Goal: Task Accomplishment & Management: Manage account settings

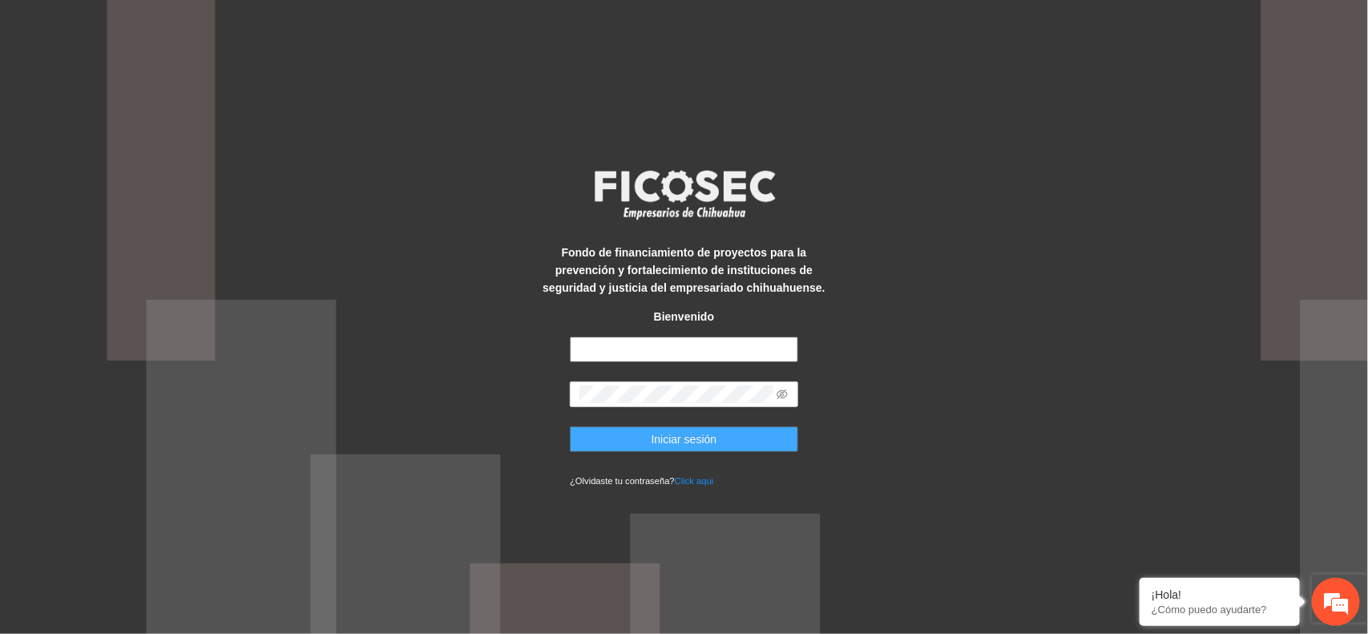
type input "**********"
click at [627, 439] on button "Iniciar sesión" at bounding box center [684, 439] width 228 height 26
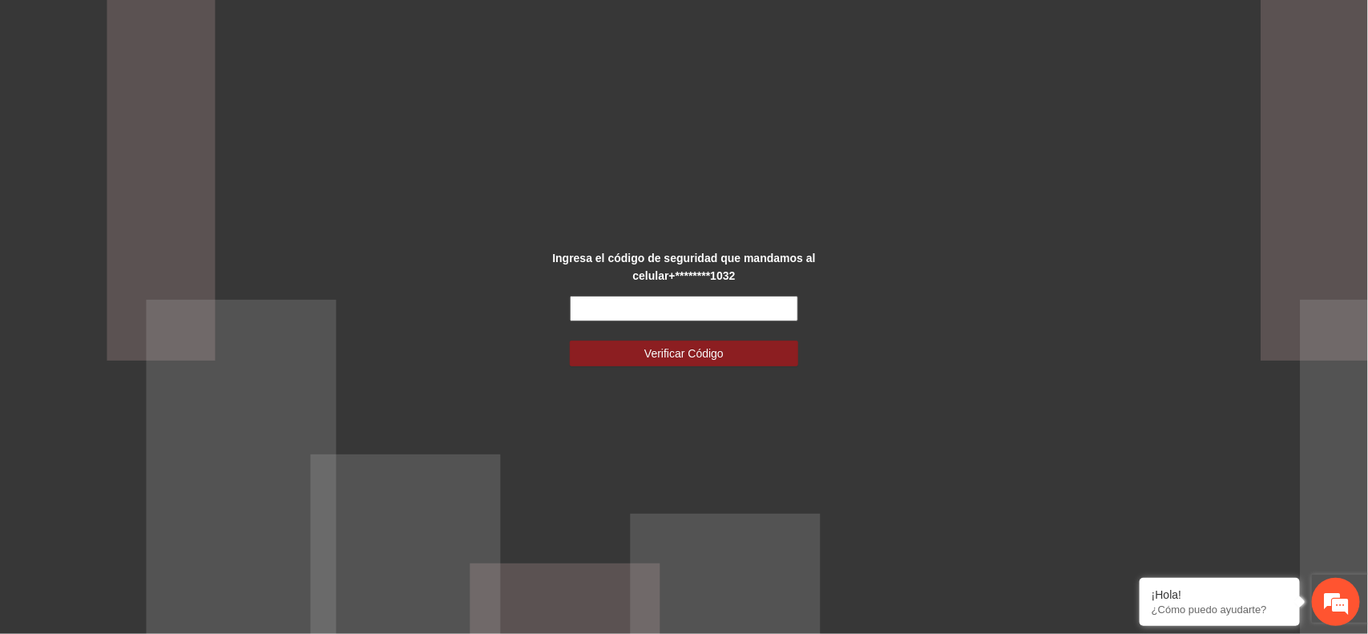
click at [585, 307] on input "text" at bounding box center [684, 309] width 228 height 26
type input "******"
click at [647, 341] on button "Verificar Código" at bounding box center [684, 354] width 228 height 26
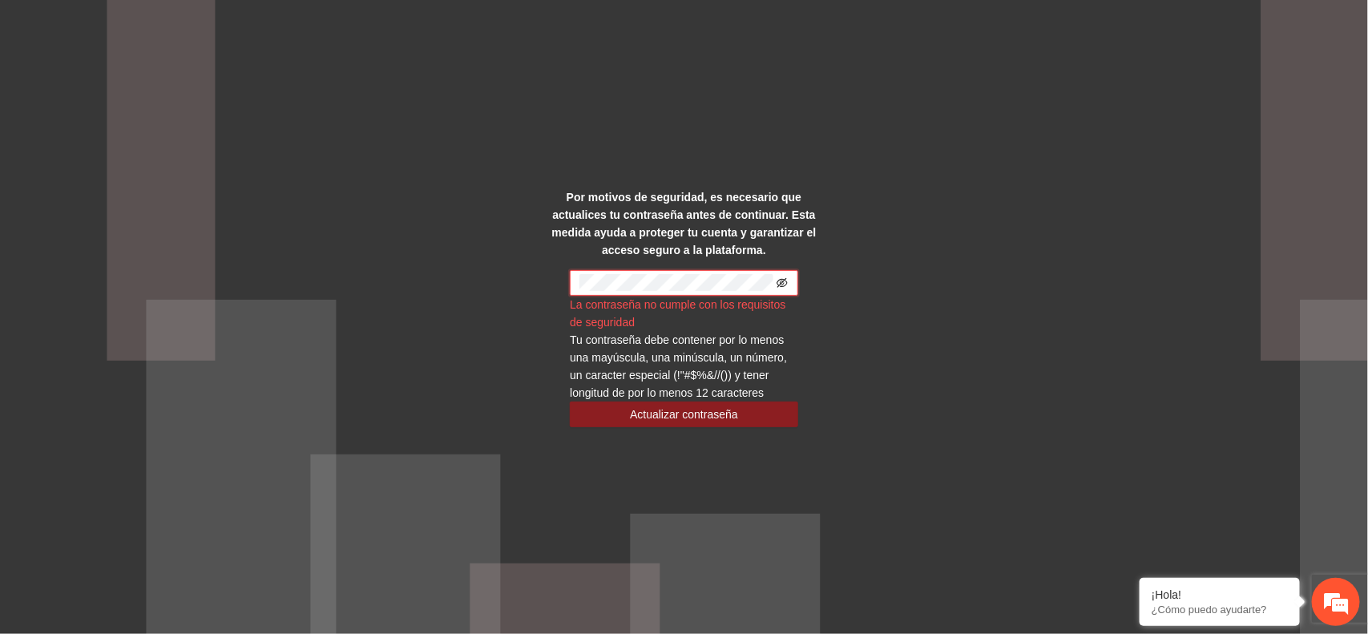
click at [787, 284] on icon "eye-invisible" at bounding box center [781, 282] width 11 height 11
click at [639, 421] on span "Actualizar contraseña" at bounding box center [684, 414] width 108 height 18
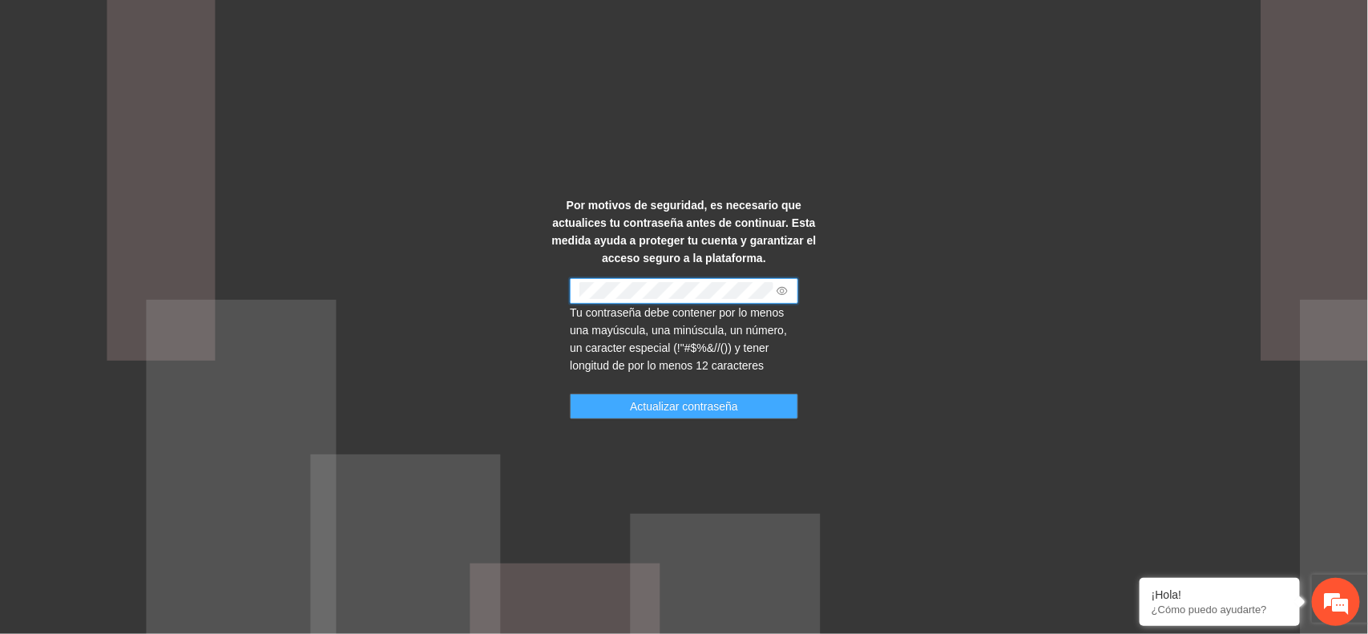
click at [625, 401] on button "Actualizar contraseña" at bounding box center [684, 406] width 228 height 26
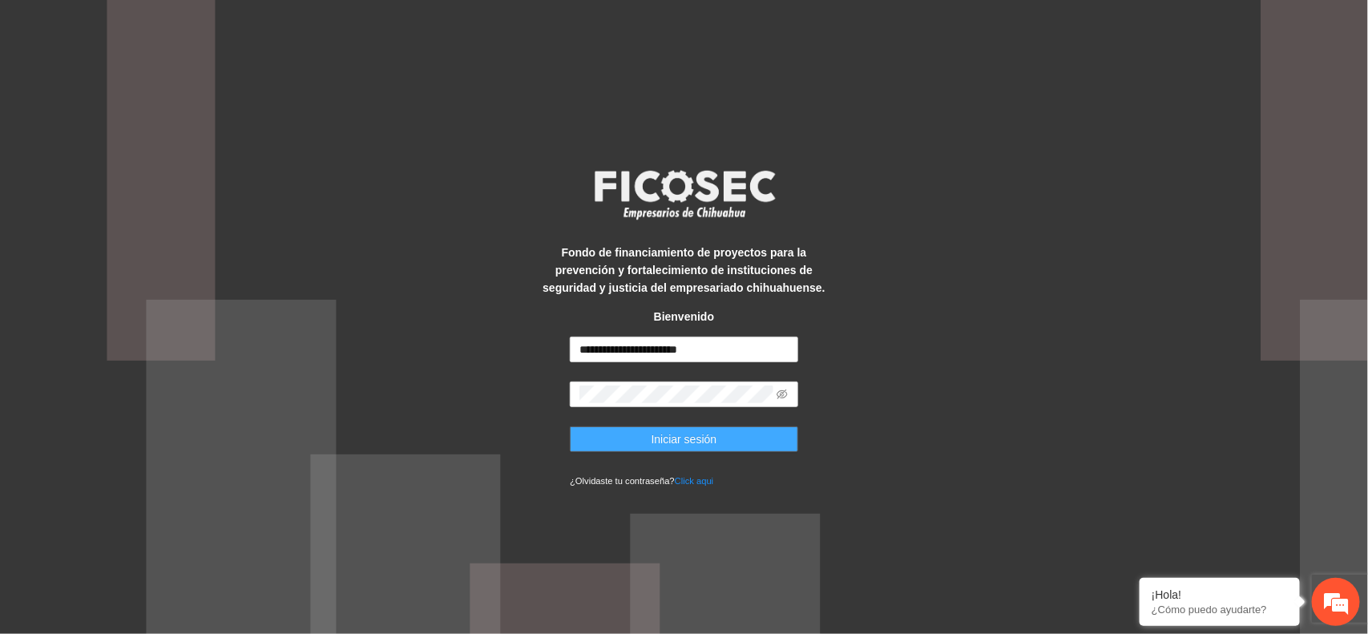
click at [609, 433] on button "Iniciar sesión" at bounding box center [684, 439] width 228 height 26
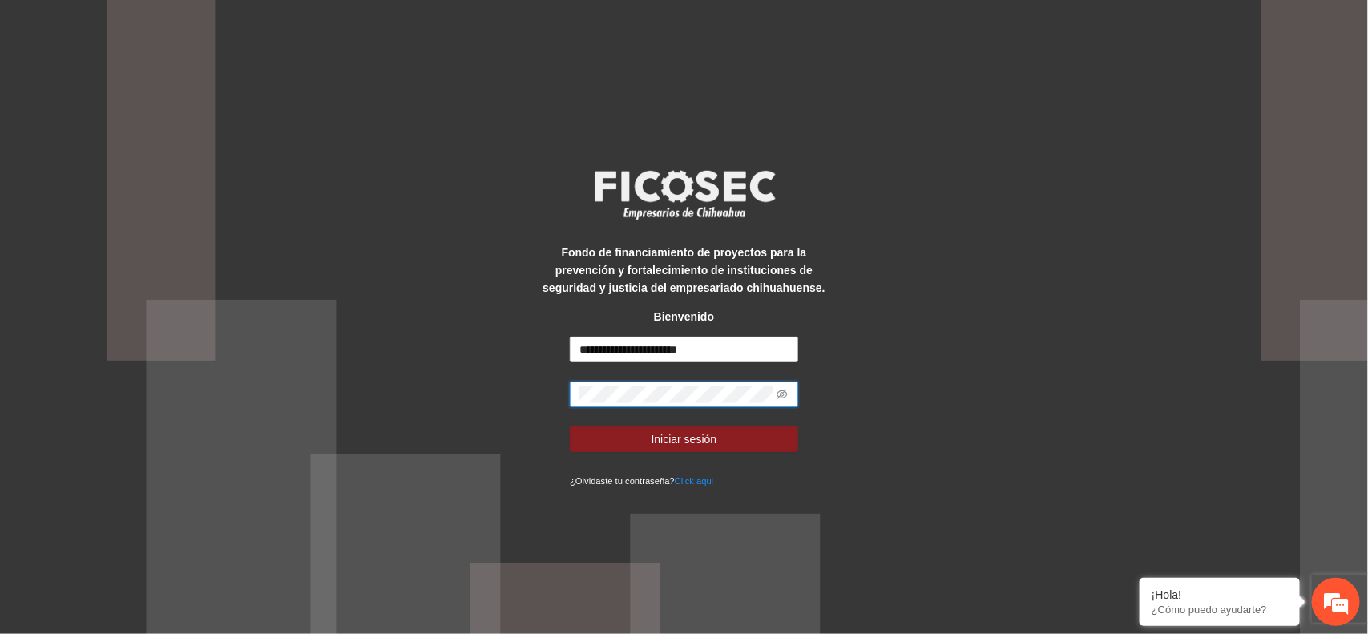
click at [559, 381] on div "**********" at bounding box center [684, 317] width 285 height 345
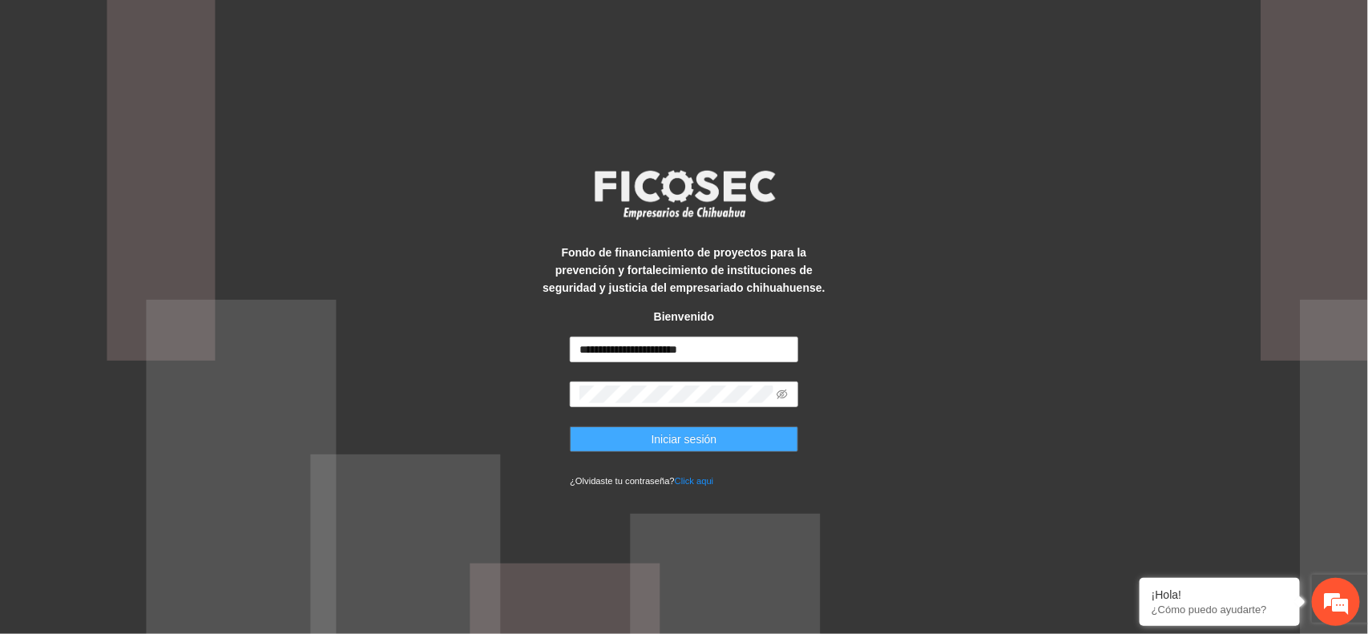
click at [593, 438] on button "Iniciar sesión" at bounding box center [684, 439] width 228 height 26
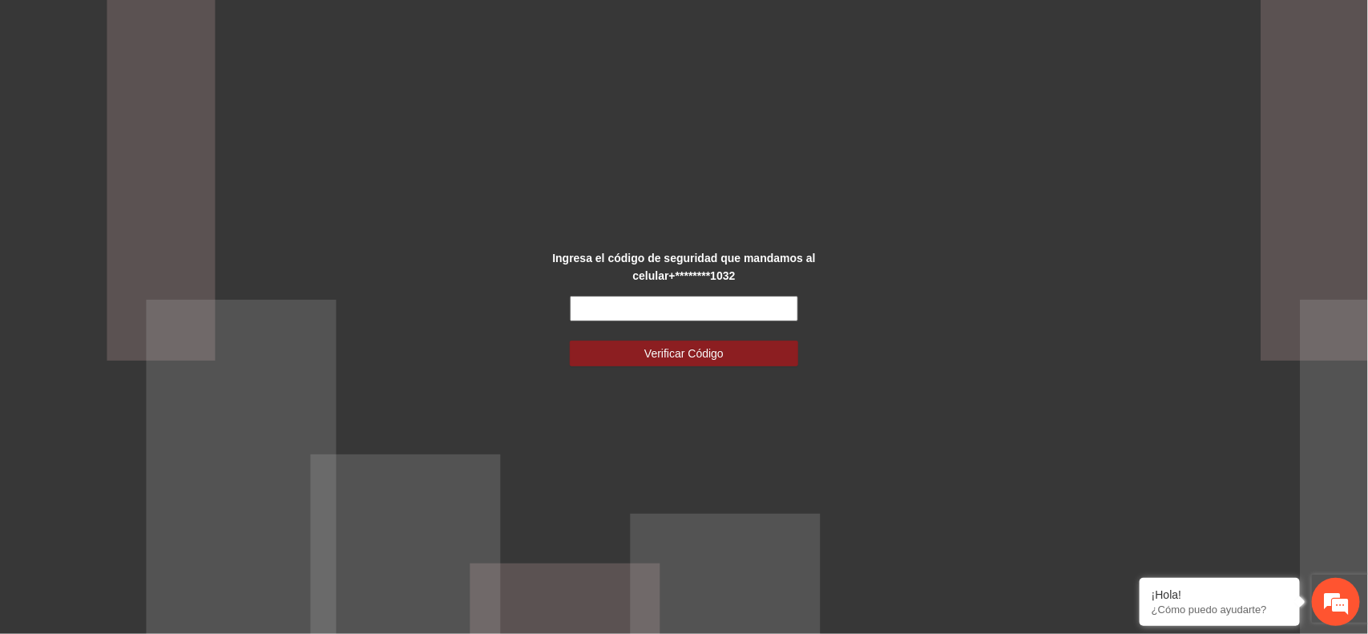
click at [586, 302] on input "text" at bounding box center [684, 309] width 228 height 26
type input "******"
click at [654, 346] on span "Verificar Código" at bounding box center [683, 354] width 79 height 18
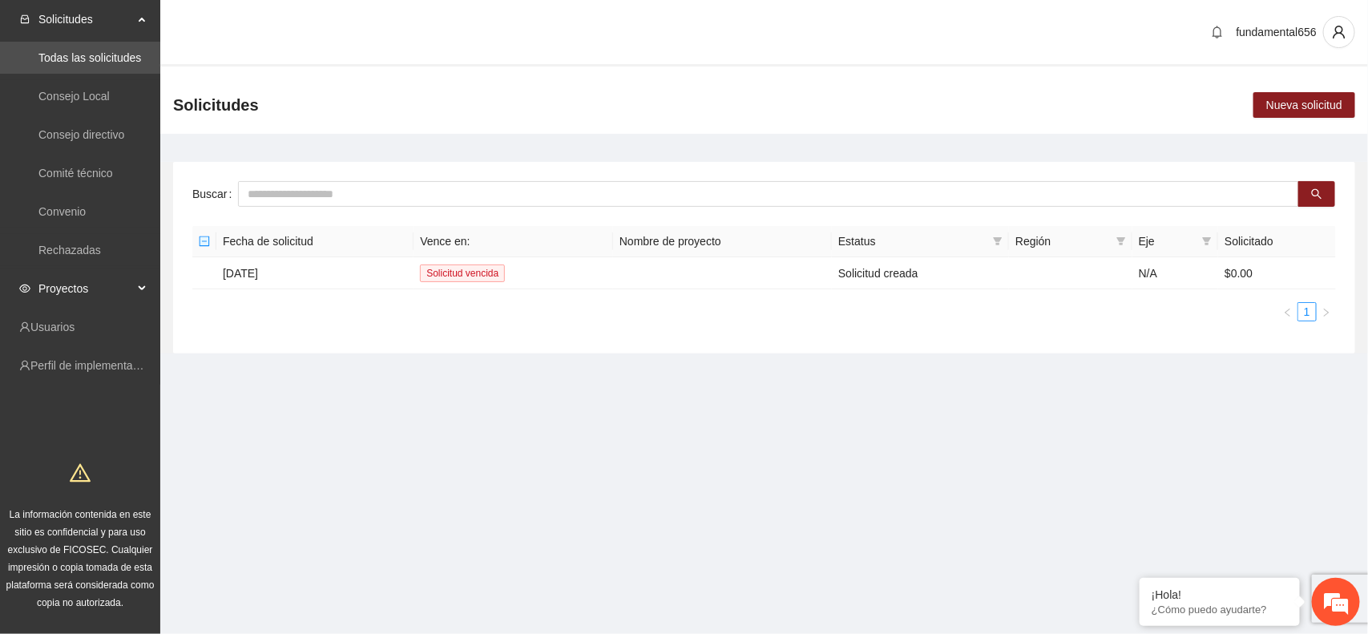
click at [141, 290] on div "Proyectos" at bounding box center [80, 288] width 160 height 32
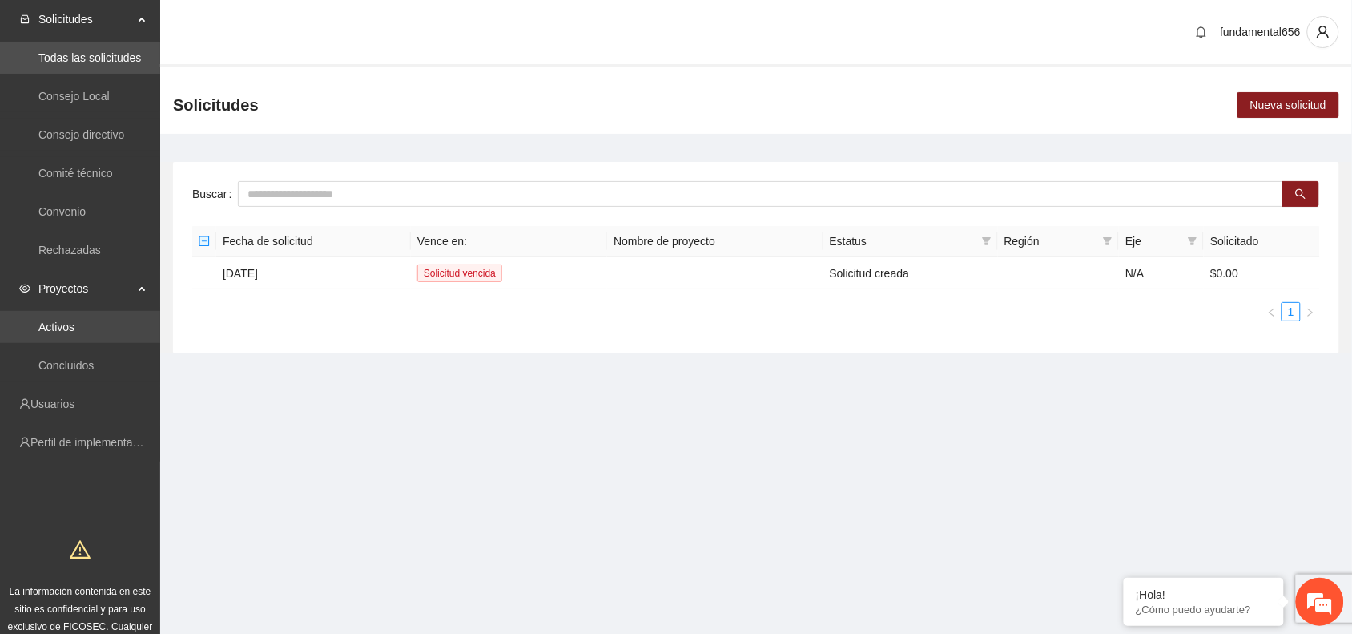
click at [65, 332] on link "Activos" at bounding box center [56, 326] width 36 height 13
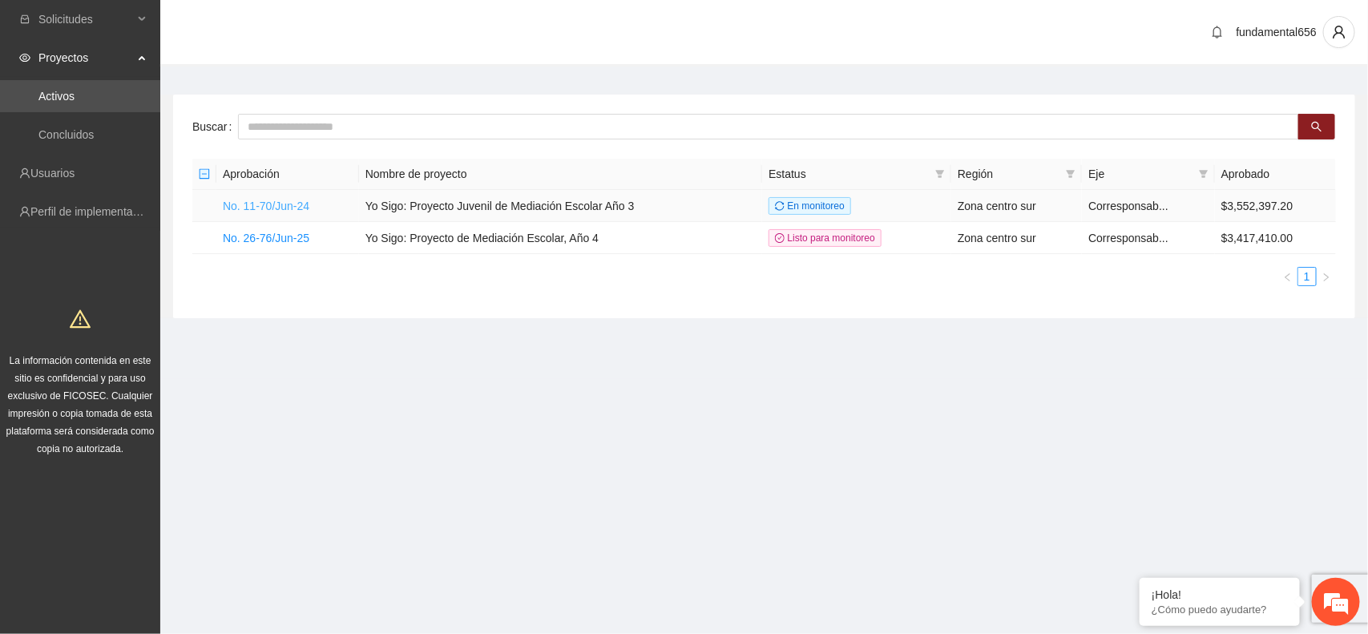
click at [260, 199] on link "No. 11-70/Jun-24" at bounding box center [266, 205] width 87 height 13
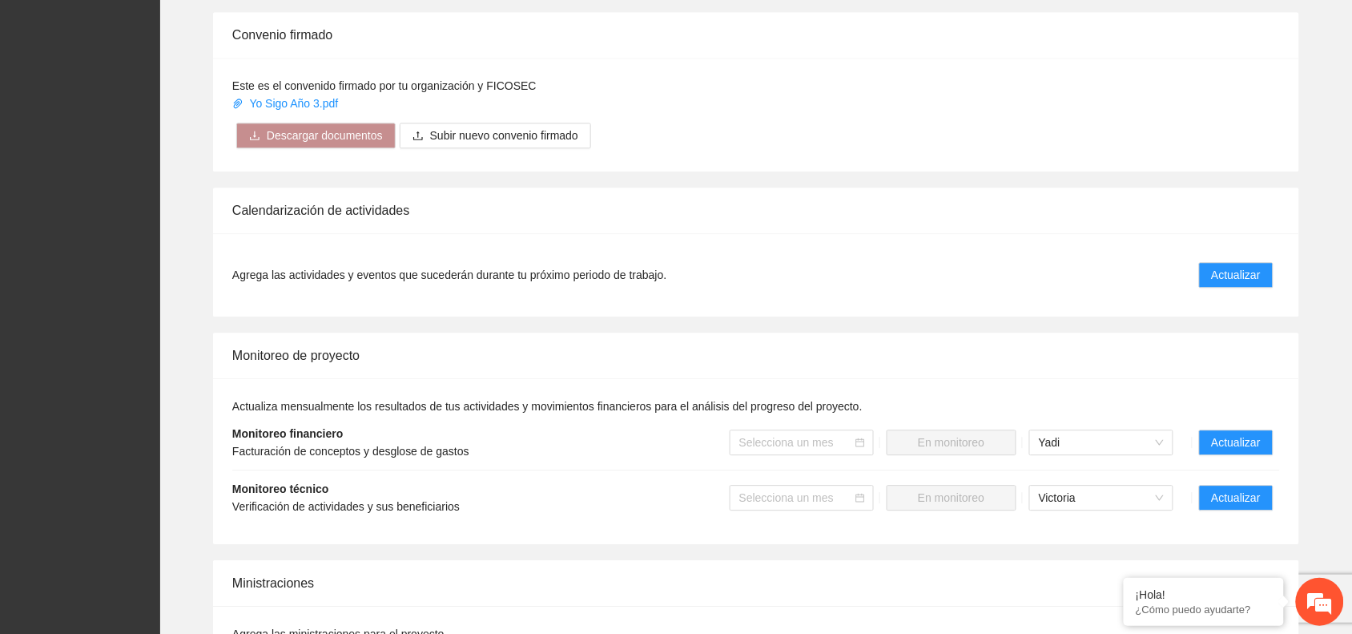
scroll to position [1202, 0]
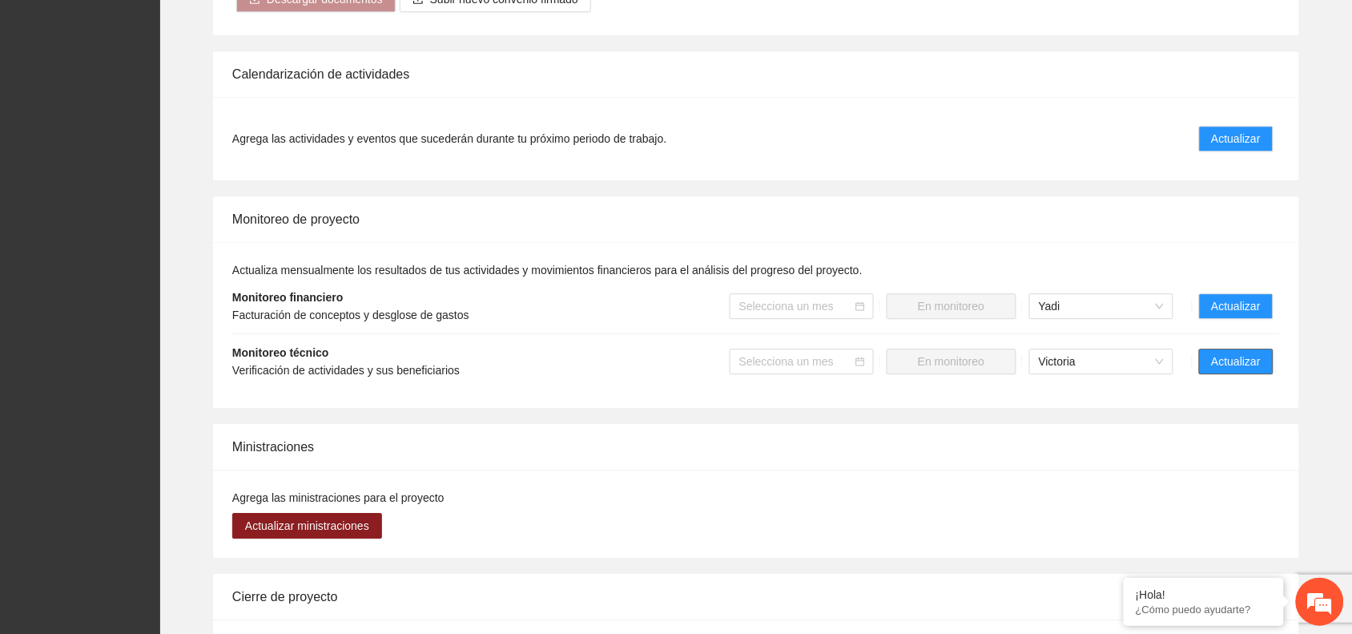
click at [1235, 353] on span "Actualizar" at bounding box center [1236, 362] width 49 height 18
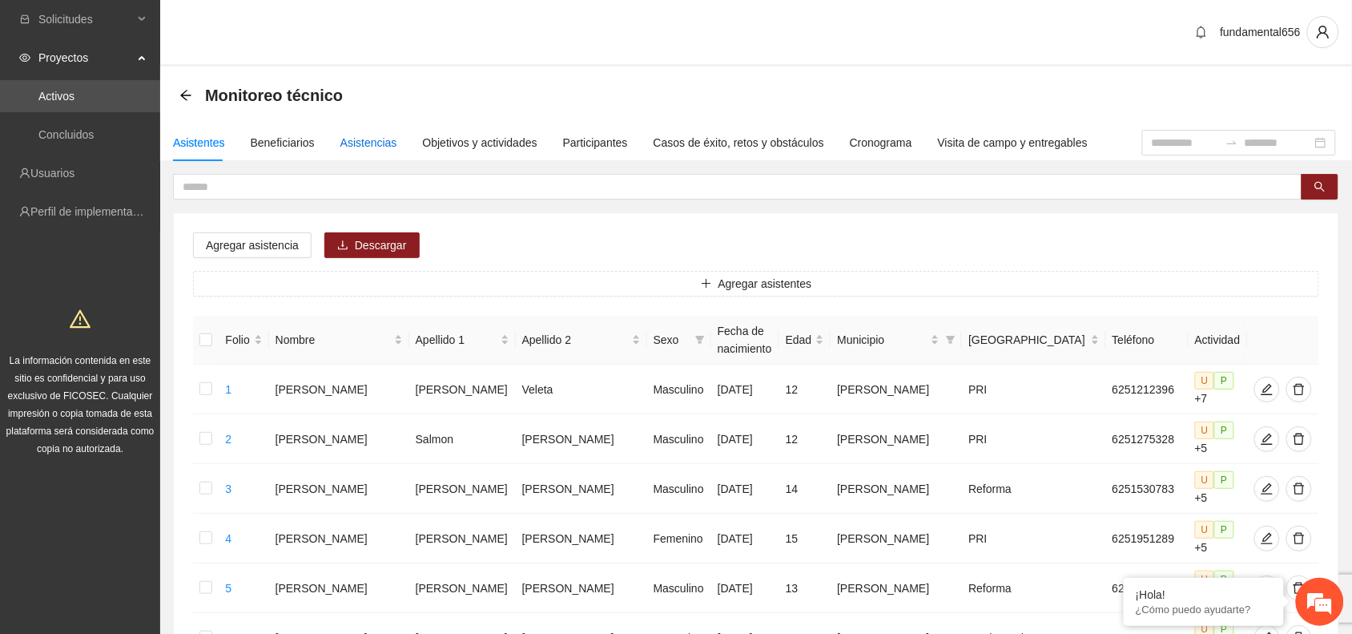
click at [346, 140] on div "Asistencias" at bounding box center [369, 143] width 57 height 18
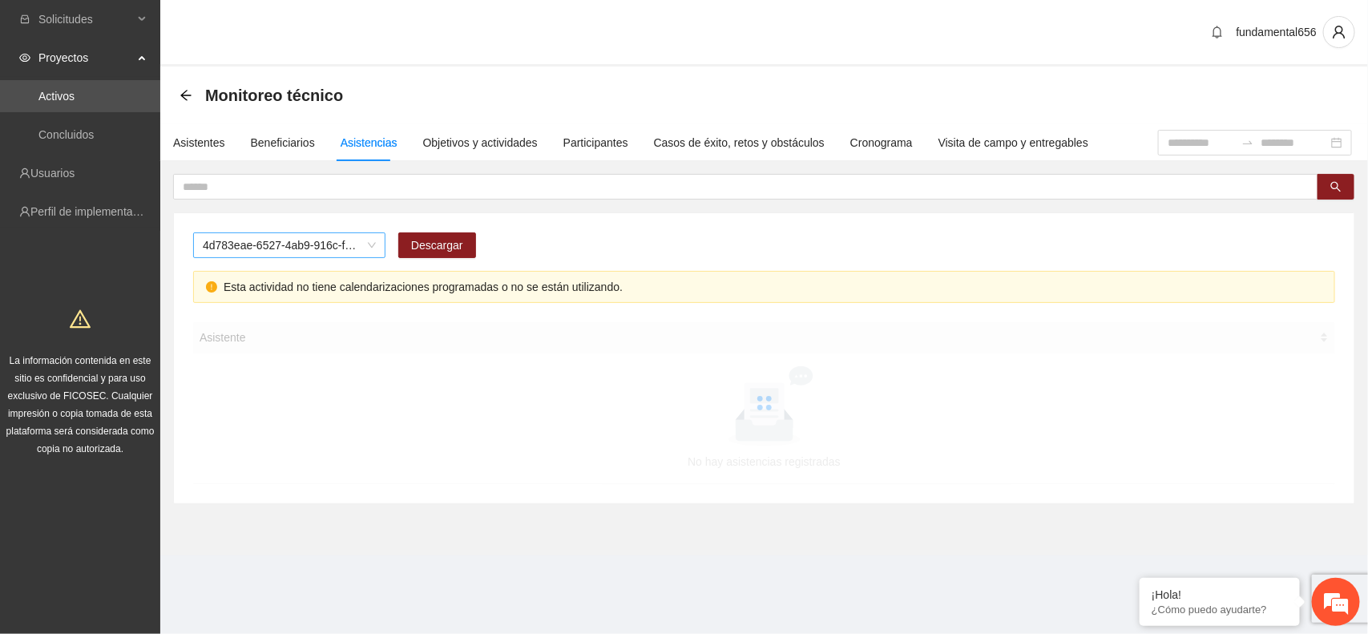
click at [261, 248] on span "4d783eae-6527-4ab9-916c-f8dc34adc09c" at bounding box center [289, 245] width 173 height 24
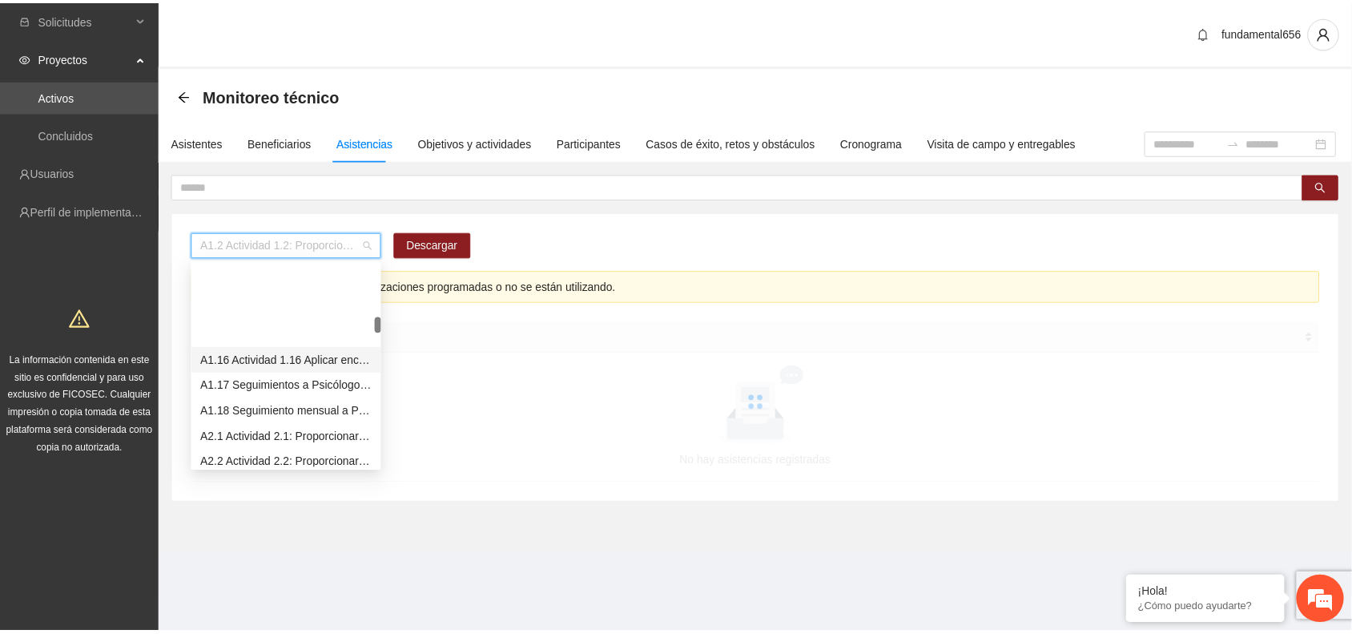
scroll to position [401, 0]
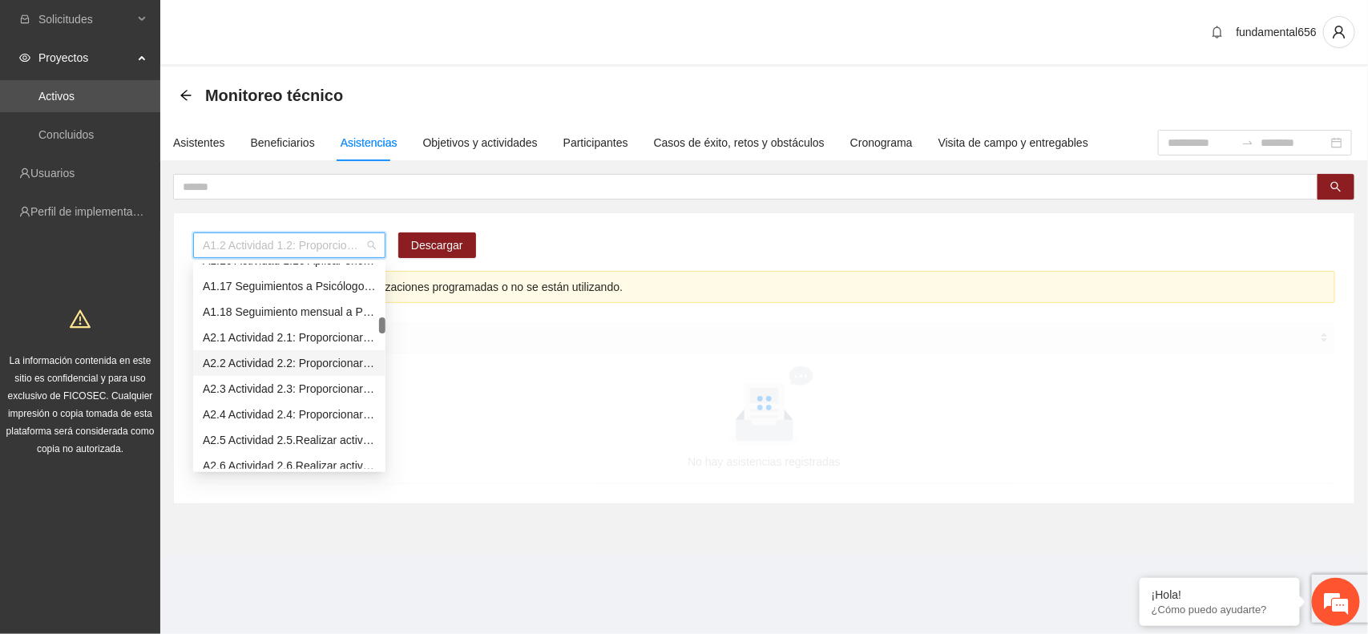
click at [263, 362] on div "A2.2 Actividad 2.2: Proporcionar terapias cognitivo-conductuales a adolescentes…" at bounding box center [289, 363] width 173 height 18
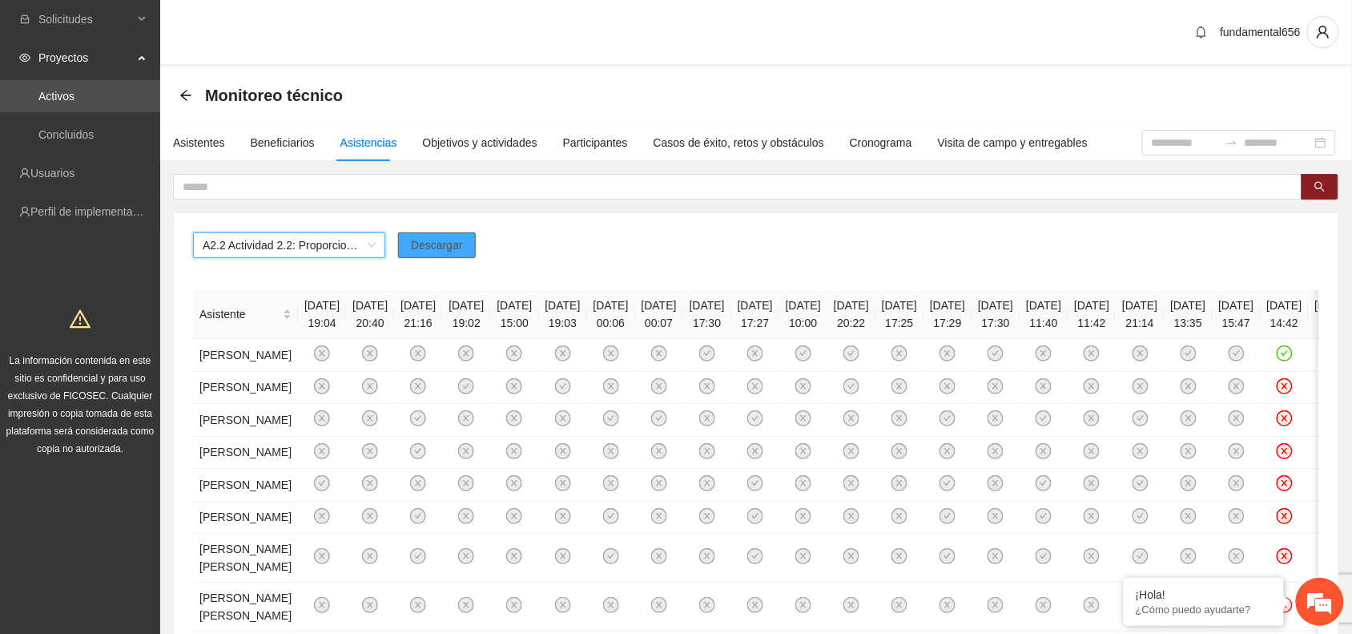
click at [437, 244] on span "Descargar" at bounding box center [437, 245] width 52 height 18
click at [445, 141] on div "Objetivos y actividades" at bounding box center [480, 143] width 115 height 18
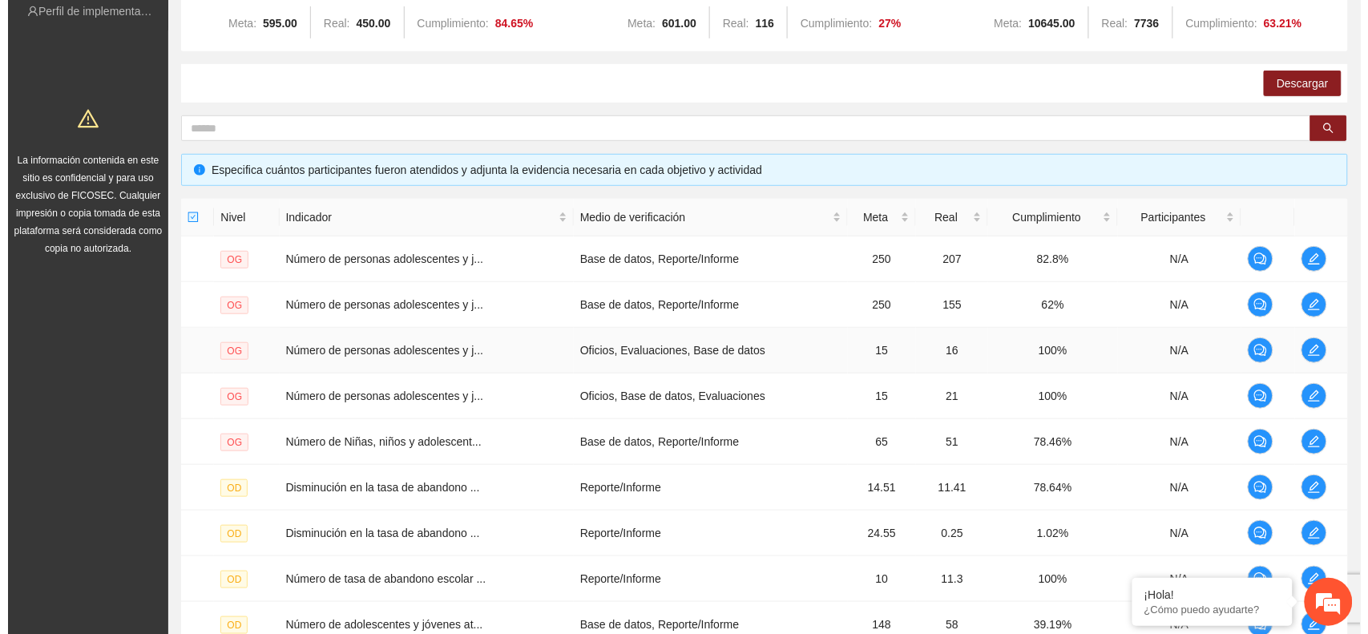
scroll to position [415, 0]
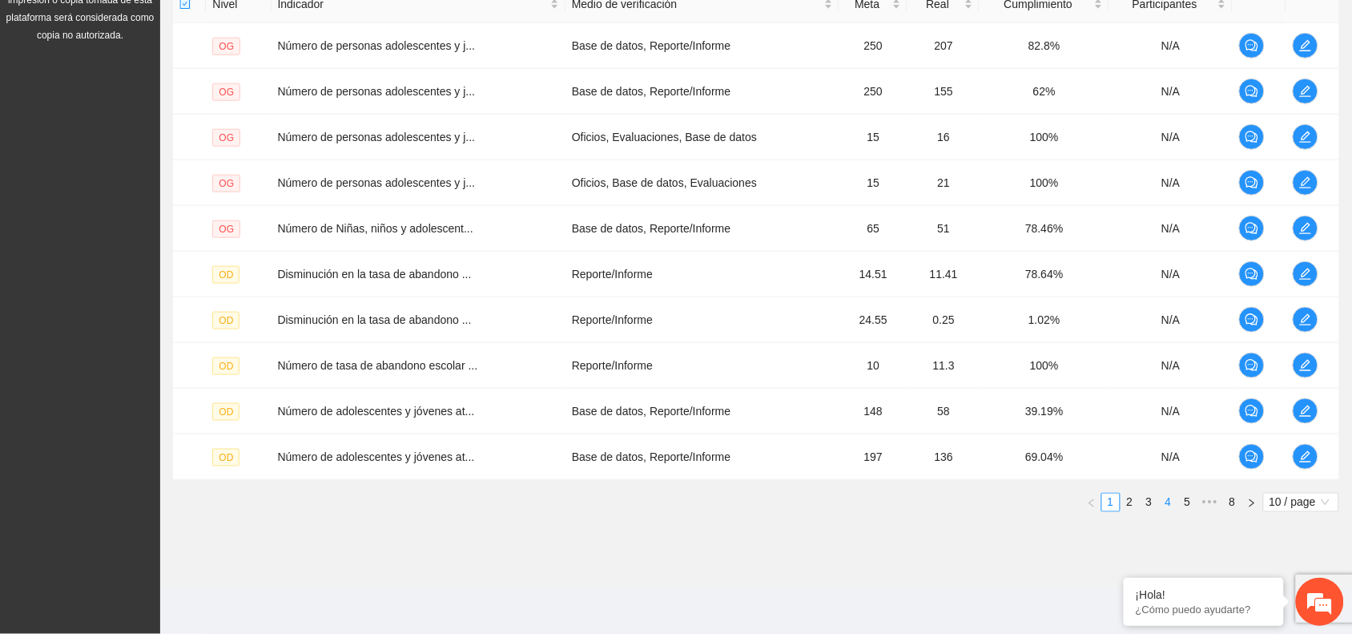
click at [1174, 505] on link "4" at bounding box center [1169, 503] width 18 height 18
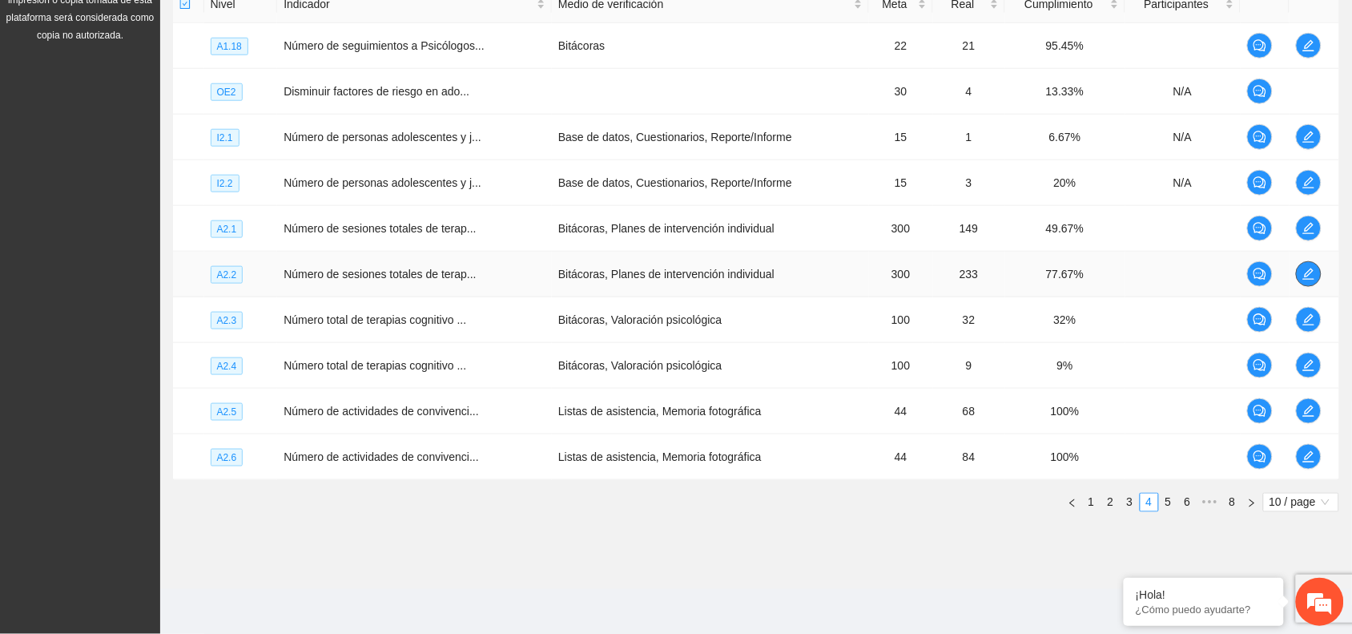
click at [1316, 276] on span "edit" at bounding box center [1309, 274] width 24 height 13
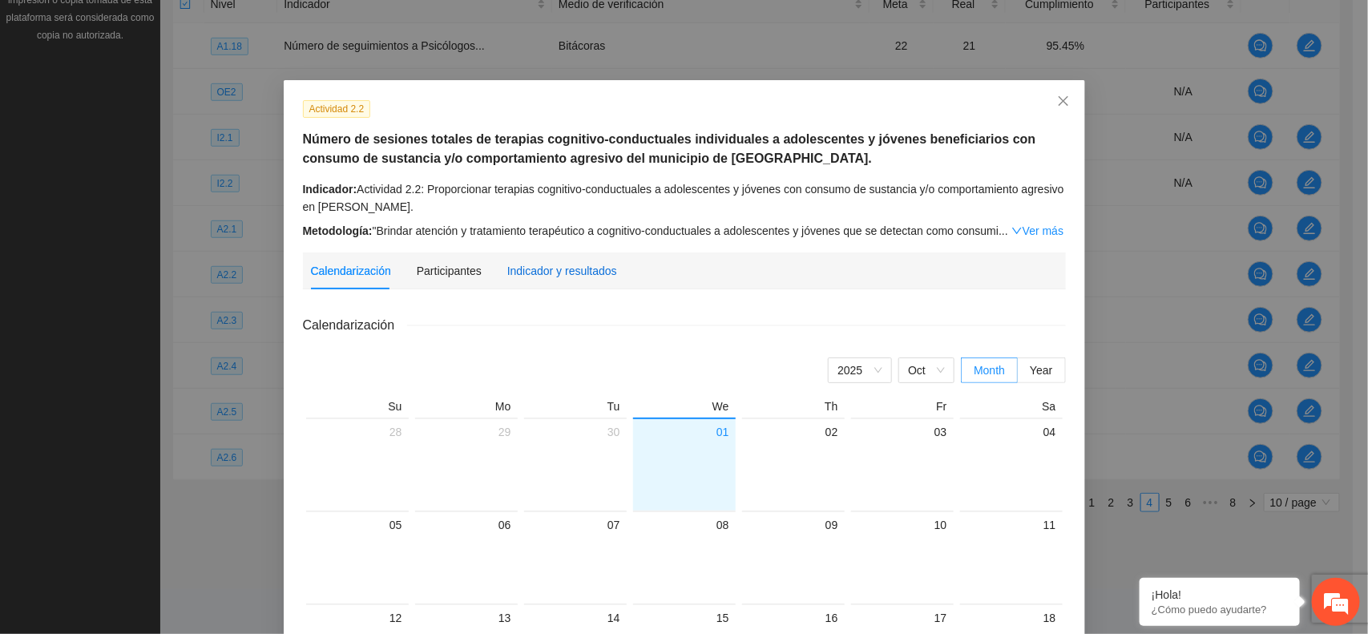
click at [578, 271] on div "Indicador y resultados" at bounding box center [562, 271] width 110 height 18
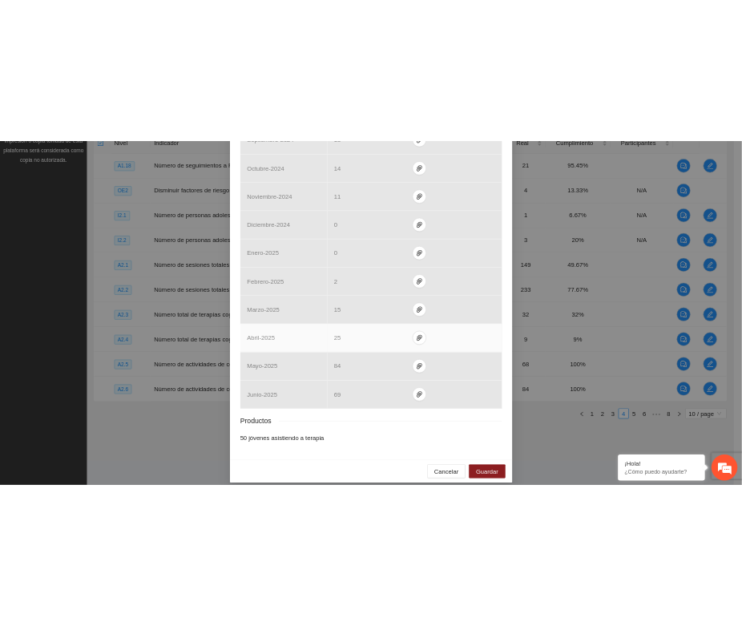
scroll to position [570, 0]
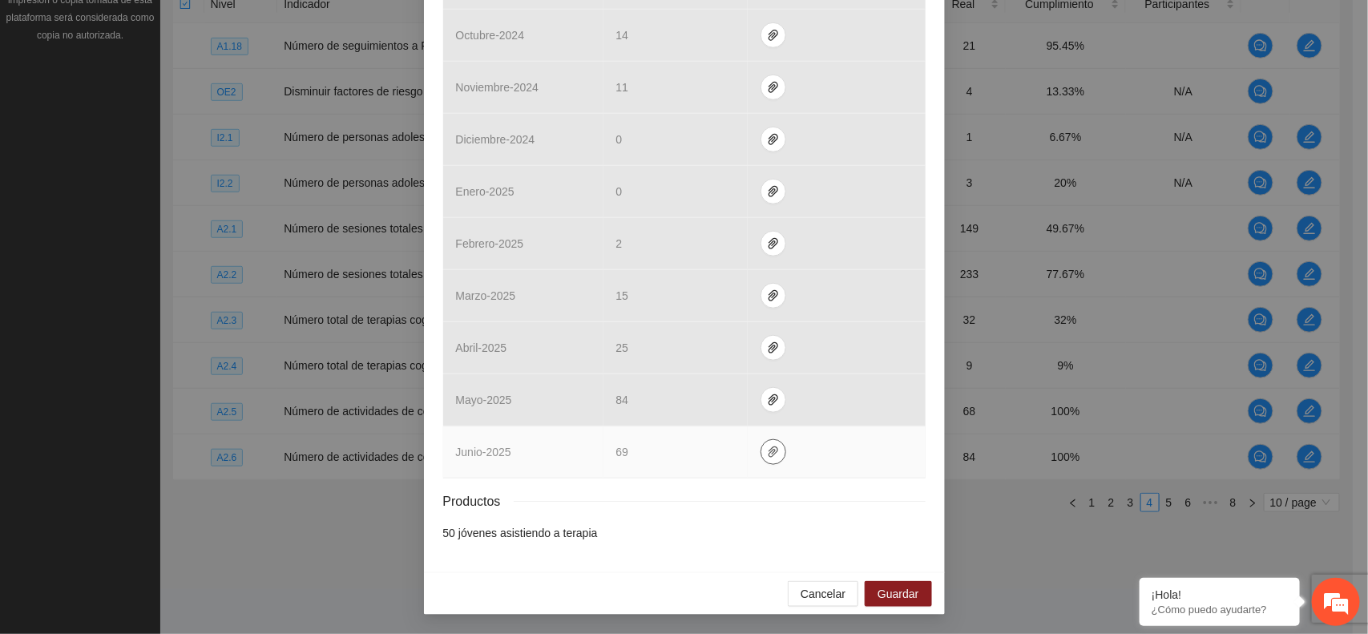
click at [767, 447] on icon "paper-clip" at bounding box center [773, 451] width 13 height 13
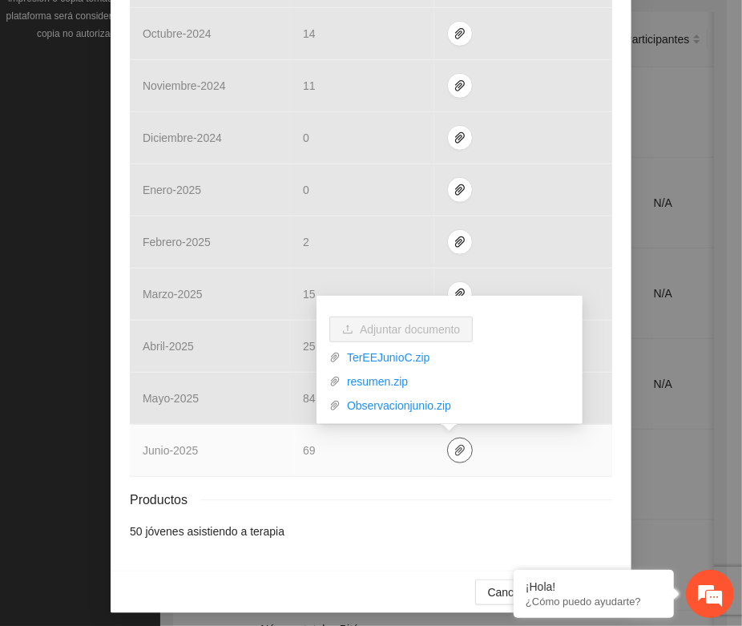
click at [455, 450] on icon "paper-clip" at bounding box center [460, 450] width 10 height 11
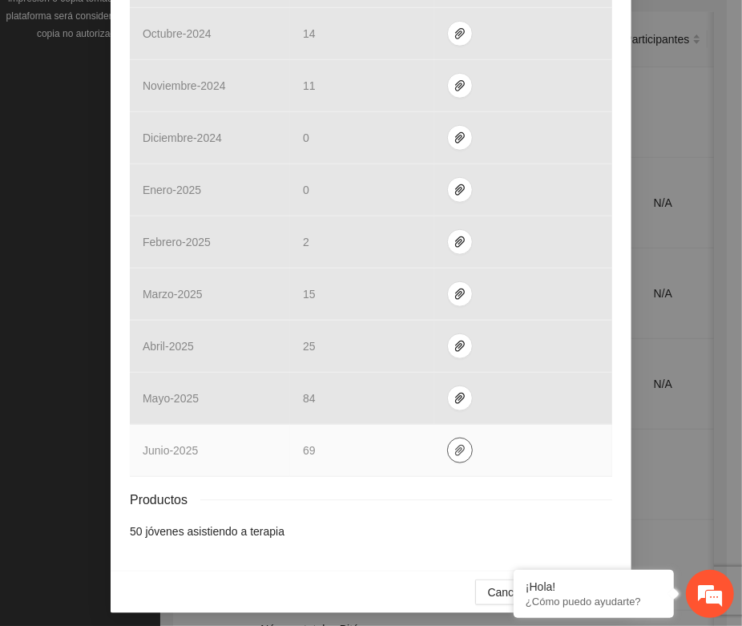
click at [455, 449] on icon "paper-clip" at bounding box center [460, 450] width 10 height 11
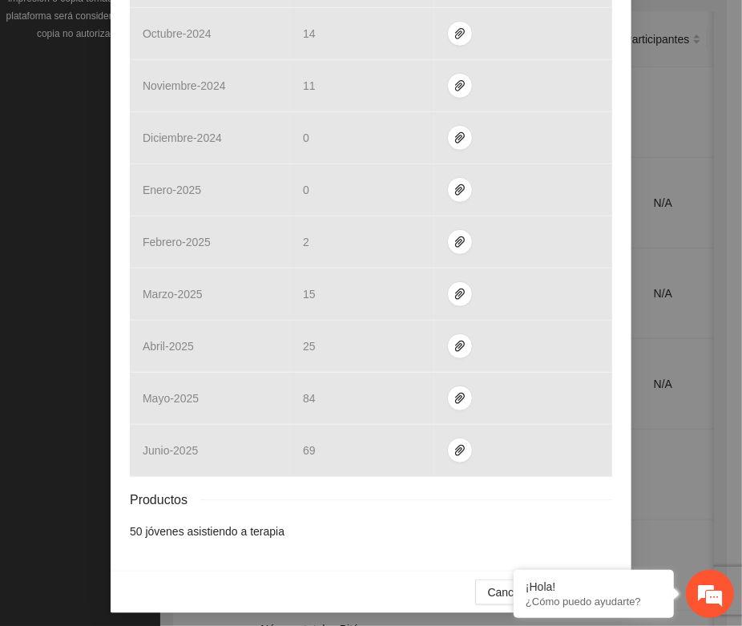
click at [366, 506] on div "Productos" at bounding box center [371, 500] width 482 height 20
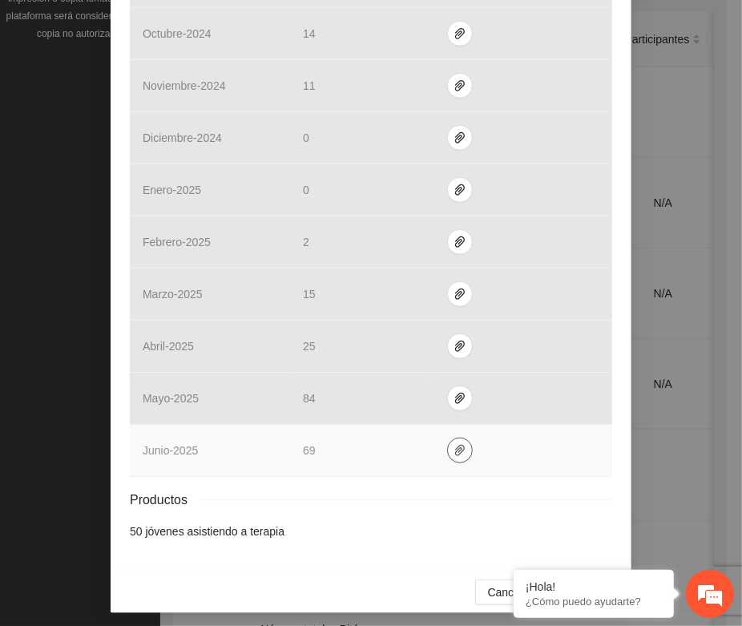
click at [447, 458] on button "button" at bounding box center [460, 450] width 26 height 26
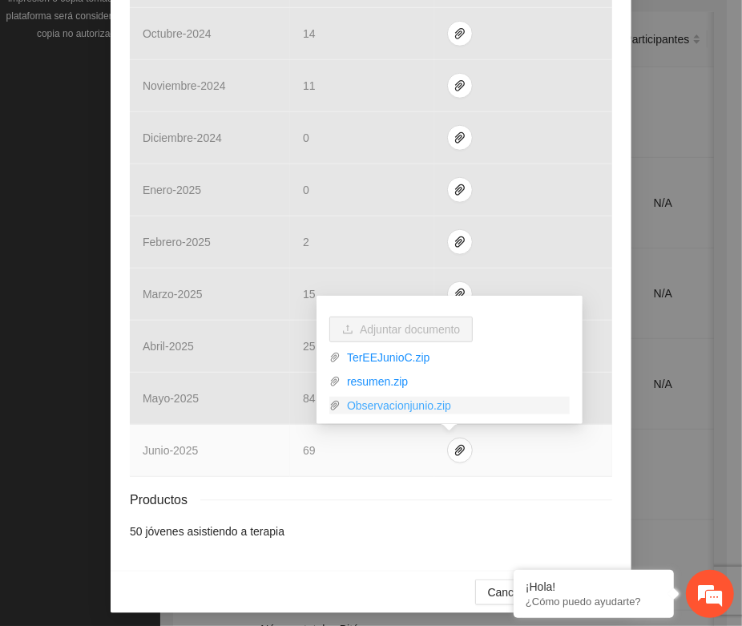
click at [434, 406] on link "Observacionjunio.zip" at bounding box center [455, 406] width 229 height 18
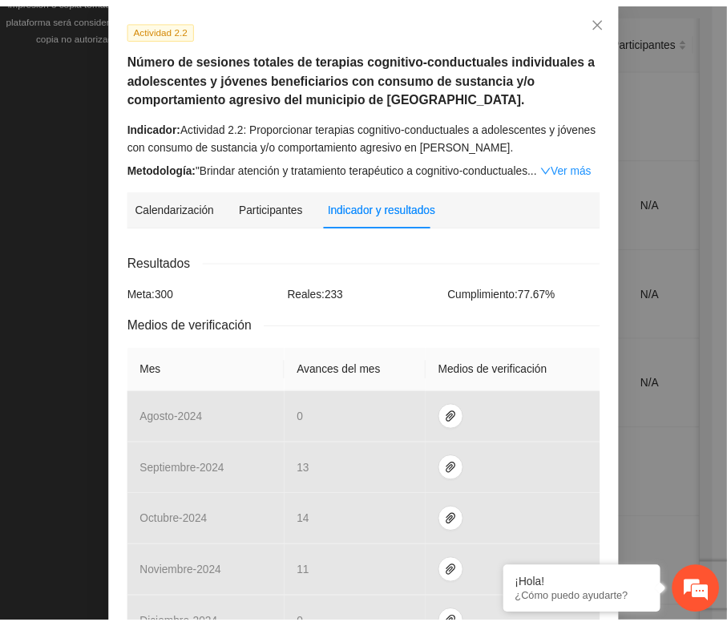
scroll to position [0, 0]
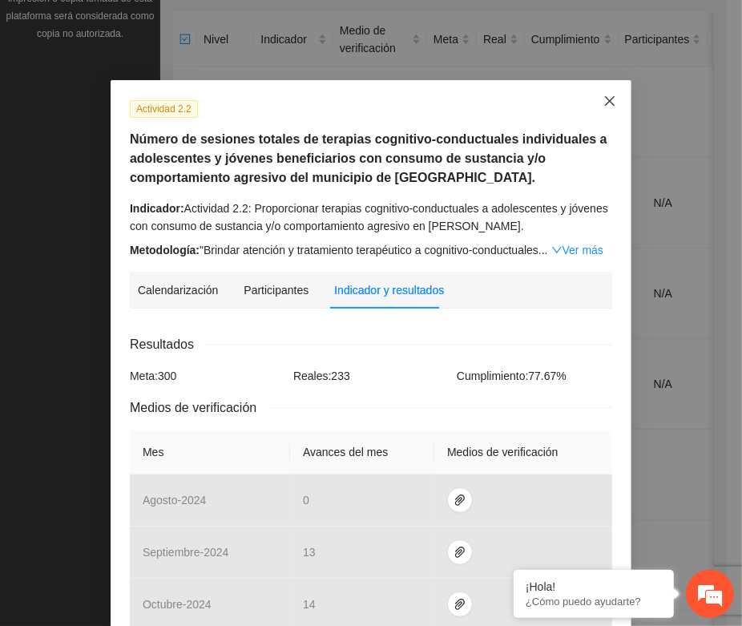
click at [605, 104] on icon "close" at bounding box center [610, 101] width 10 height 10
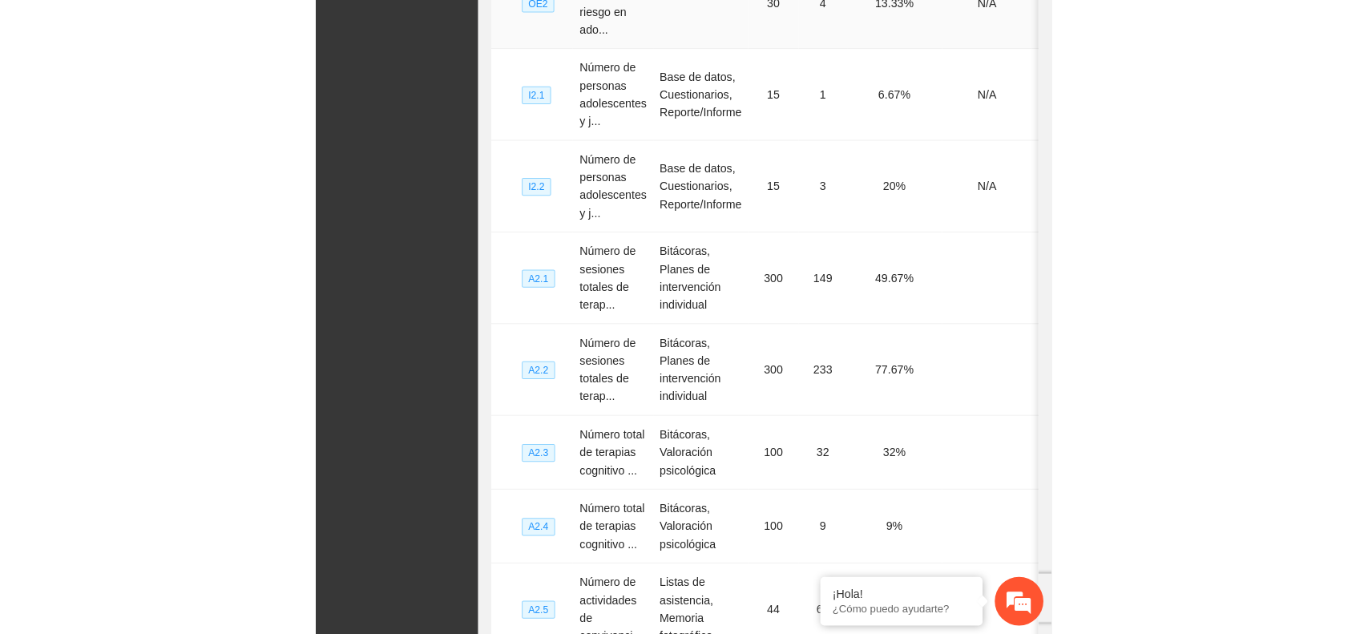
scroll to position [415, 0]
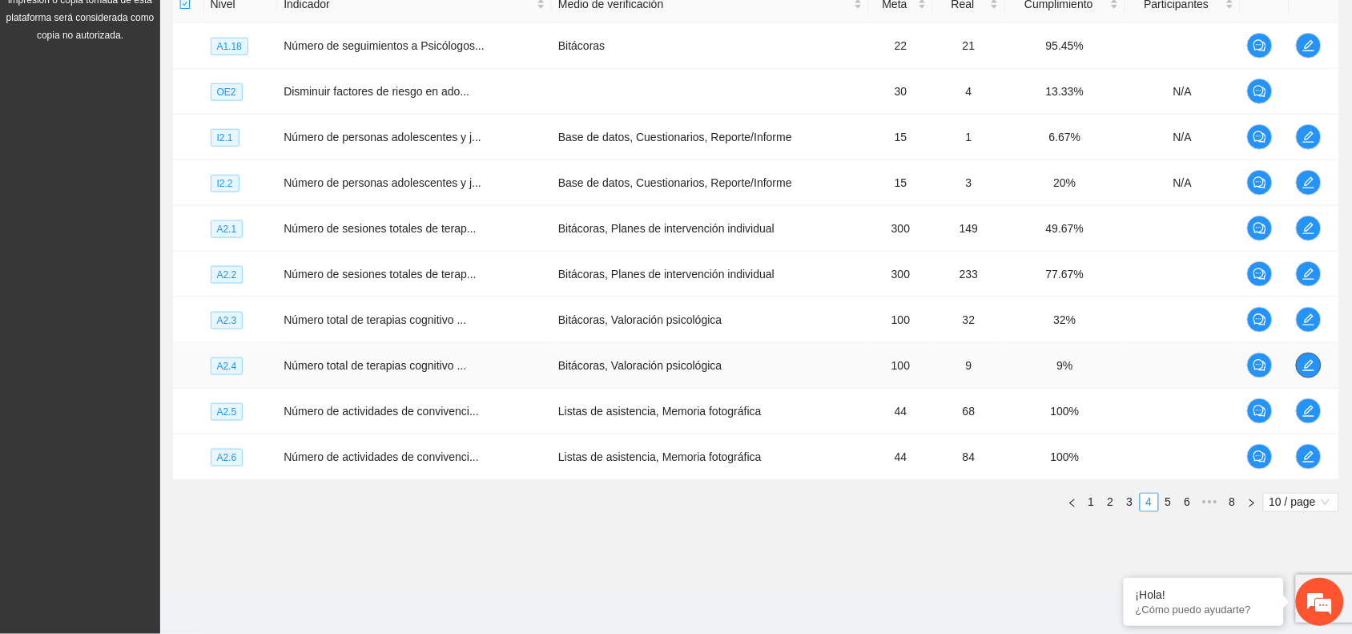
click at [1307, 361] on icon "edit" at bounding box center [1309, 365] width 13 height 13
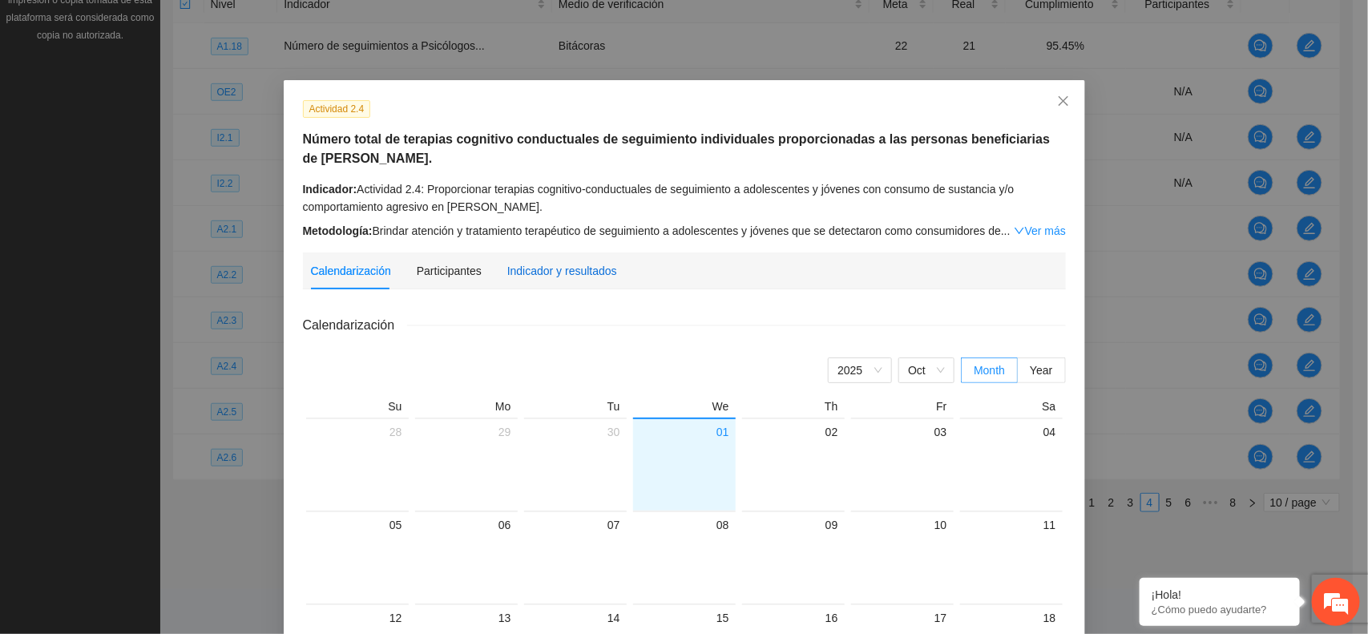
click at [546, 268] on div "Indicador y resultados" at bounding box center [562, 271] width 110 height 18
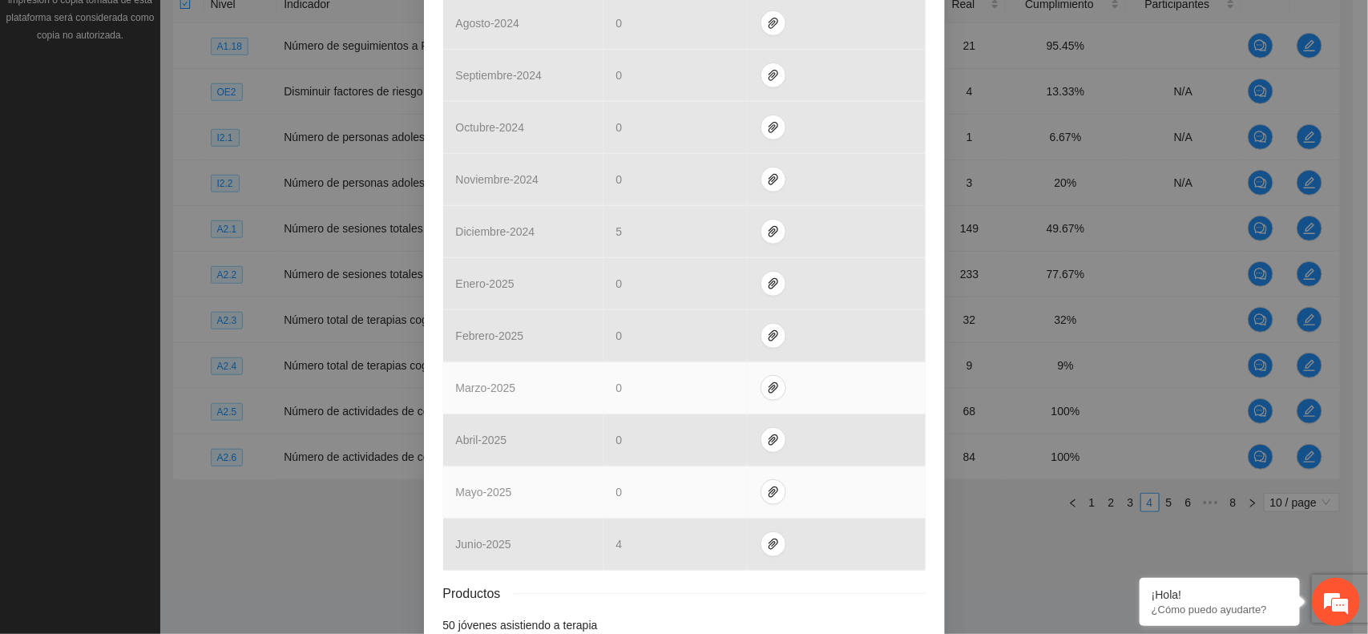
scroll to position [551, 0]
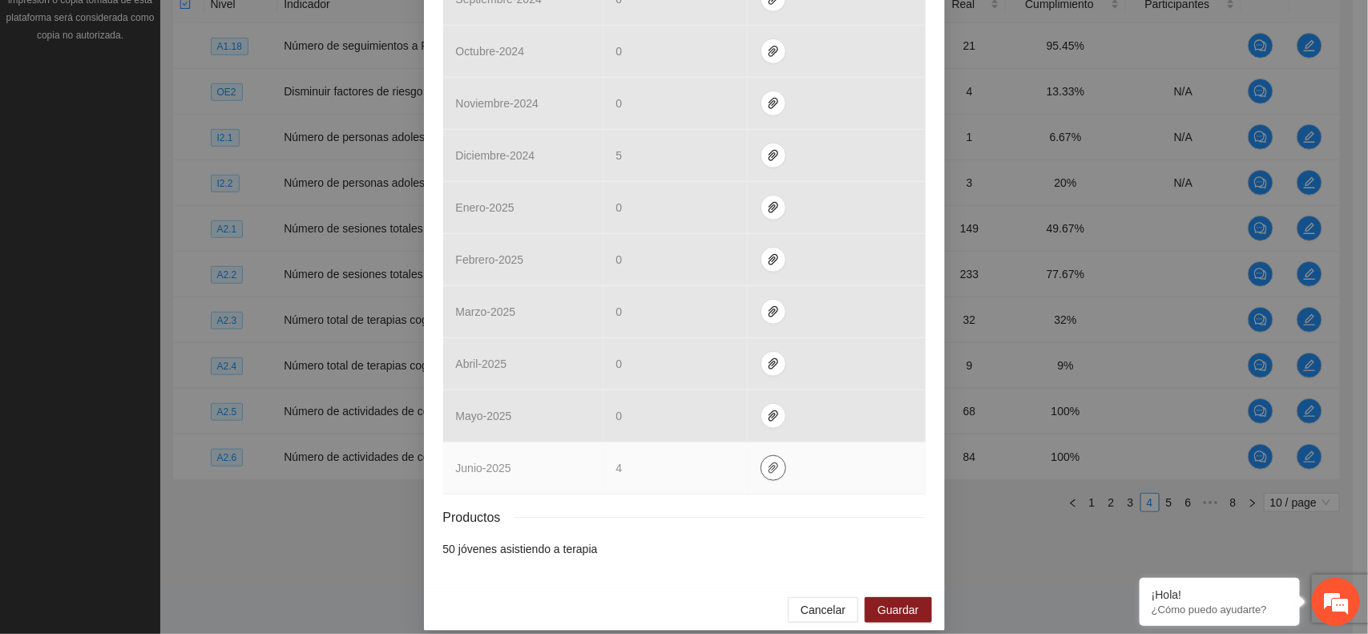
click at [761, 461] on span "paper-clip" at bounding box center [773, 467] width 24 height 13
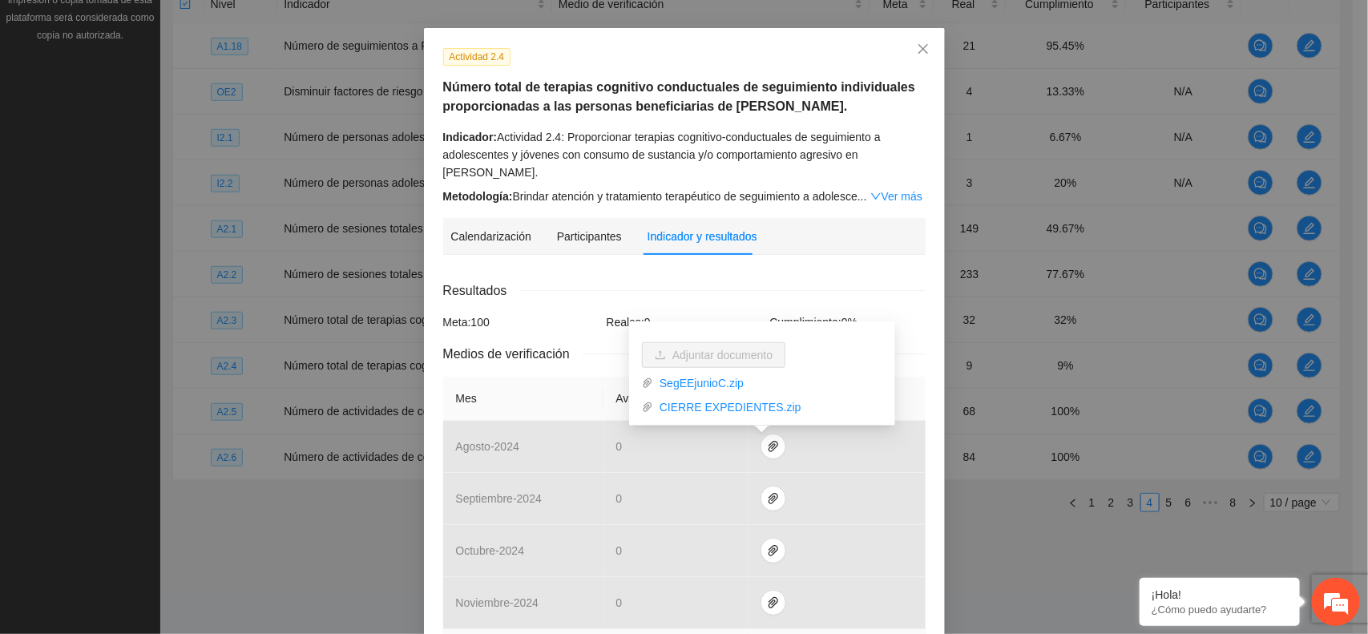
scroll to position [50, 0]
click at [917, 54] on icon "close" at bounding box center [923, 50] width 13 height 13
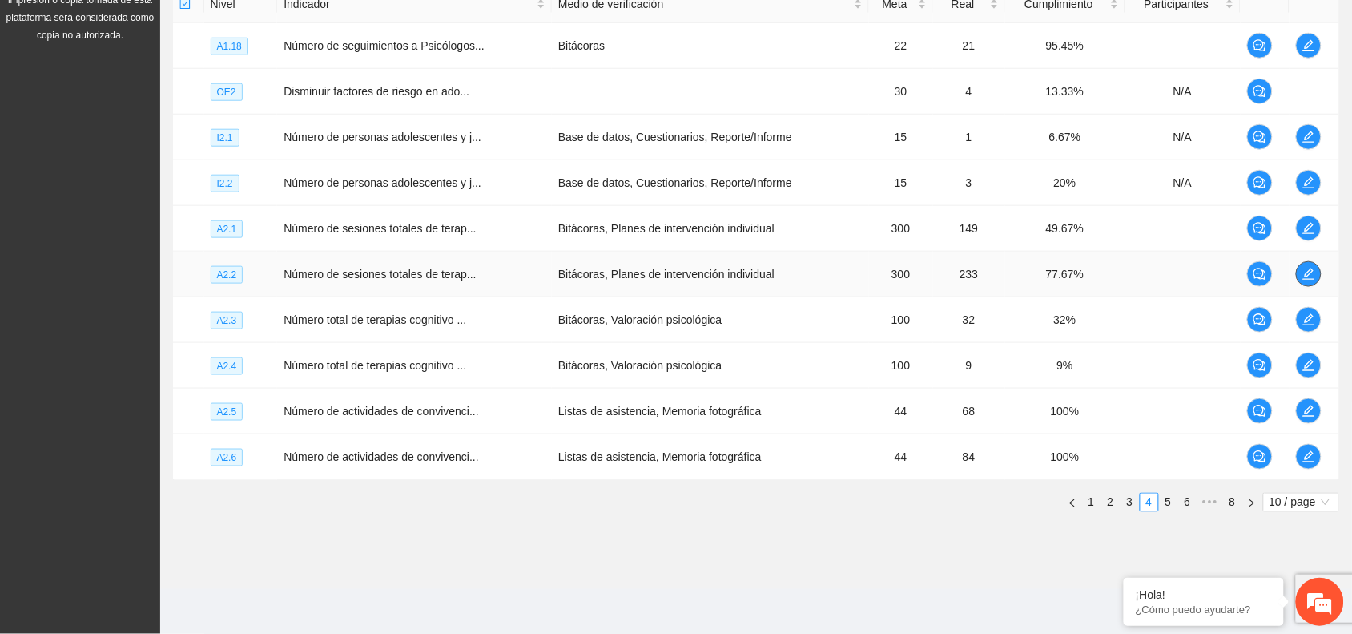
click at [1310, 274] on icon "edit" at bounding box center [1309, 273] width 11 height 11
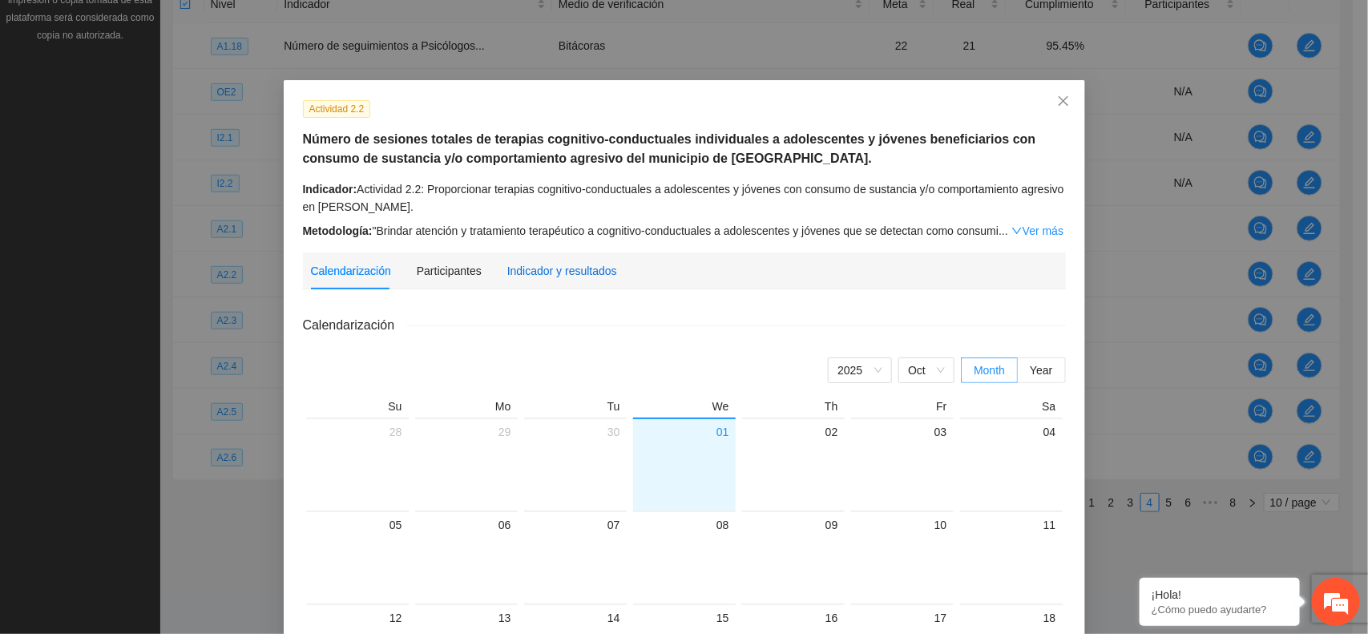
click at [582, 273] on div "Indicador y resultados" at bounding box center [562, 271] width 110 height 18
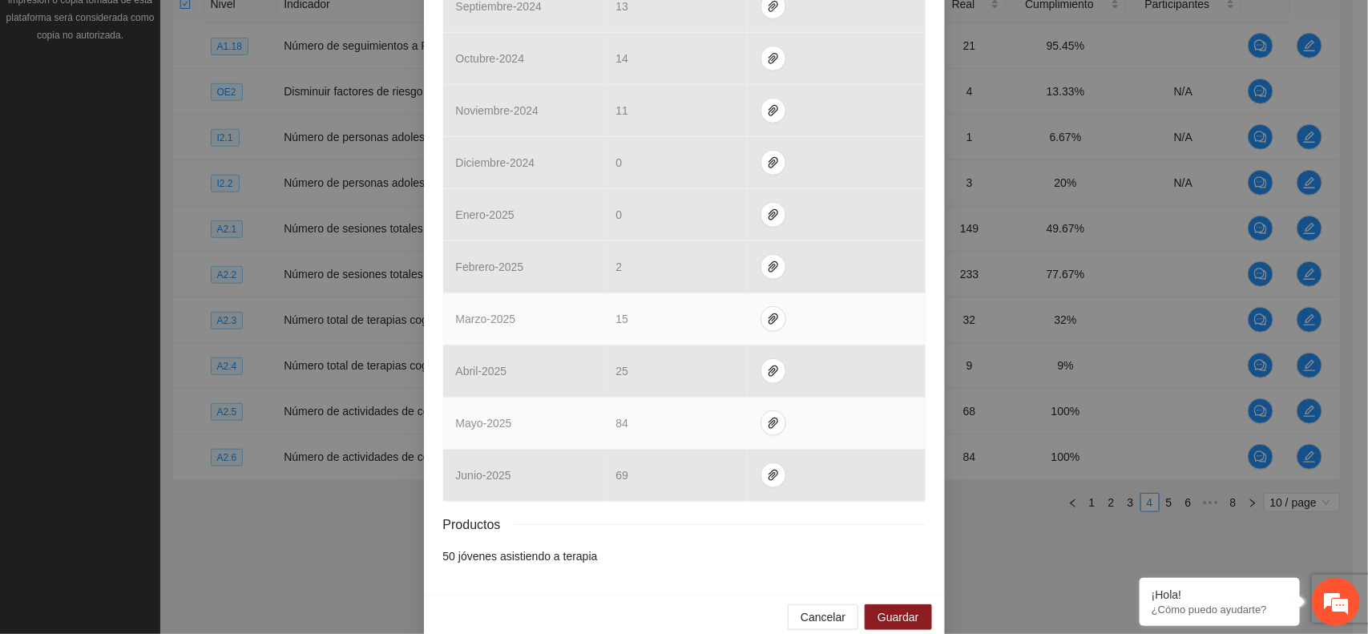
scroll to position [570, 0]
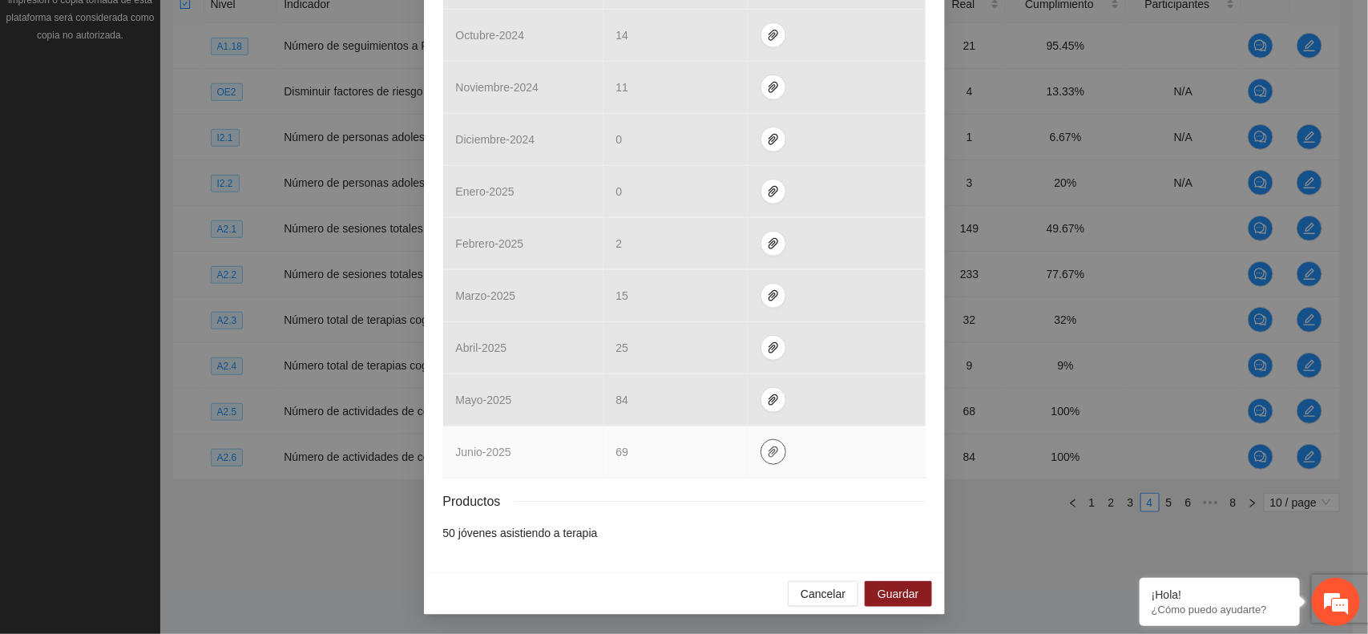
click at [767, 457] on icon "paper-clip" at bounding box center [773, 451] width 13 height 13
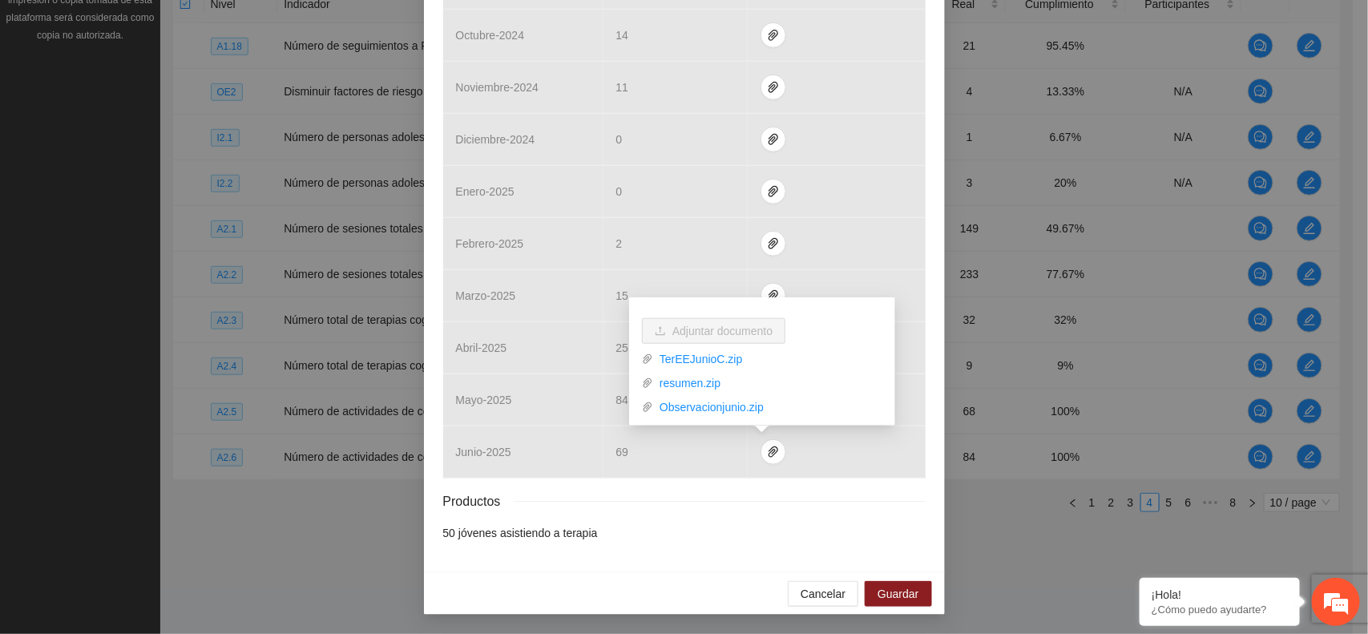
click at [856, 539] on li "50 jóvenes asistiendo a terapia" at bounding box center [684, 533] width 482 height 18
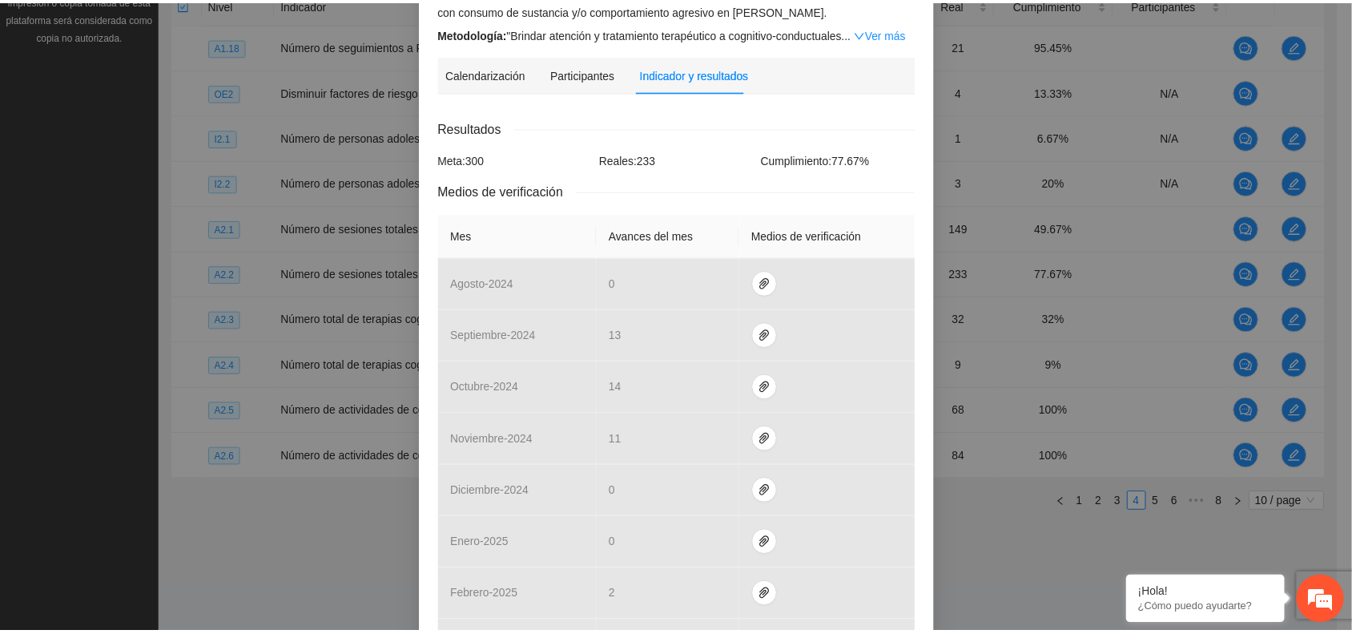
scroll to position [0, 0]
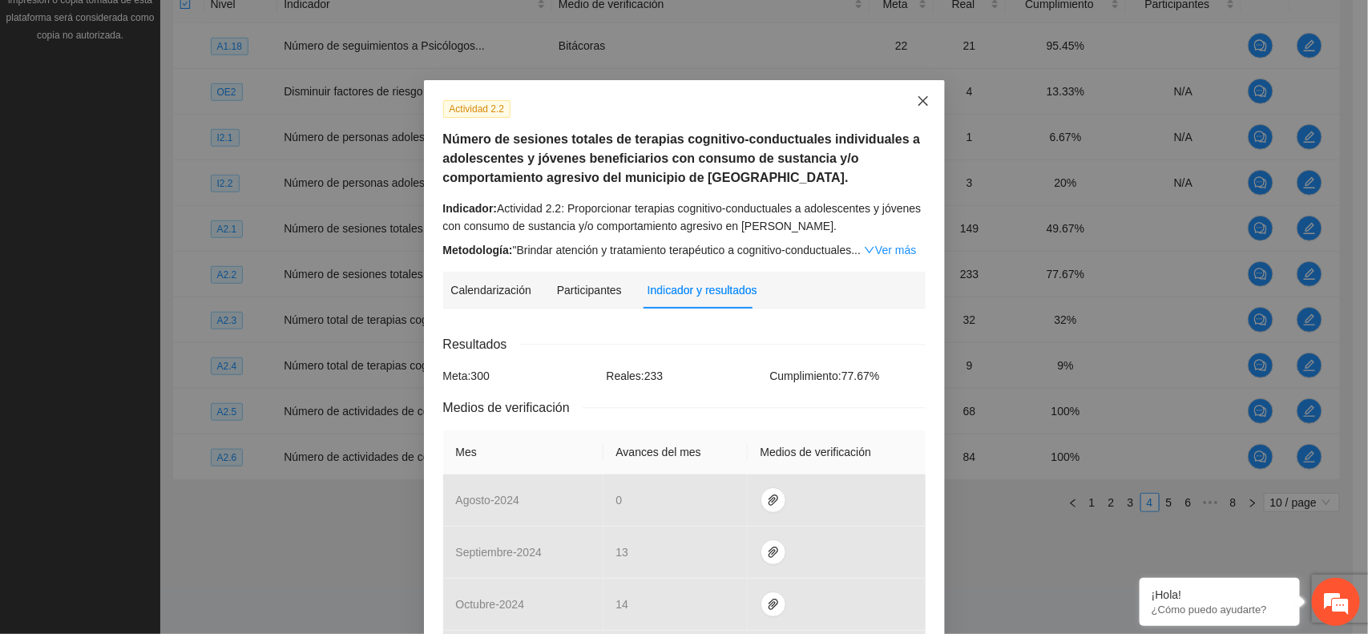
click at [918, 101] on icon "close" at bounding box center [923, 101] width 13 height 13
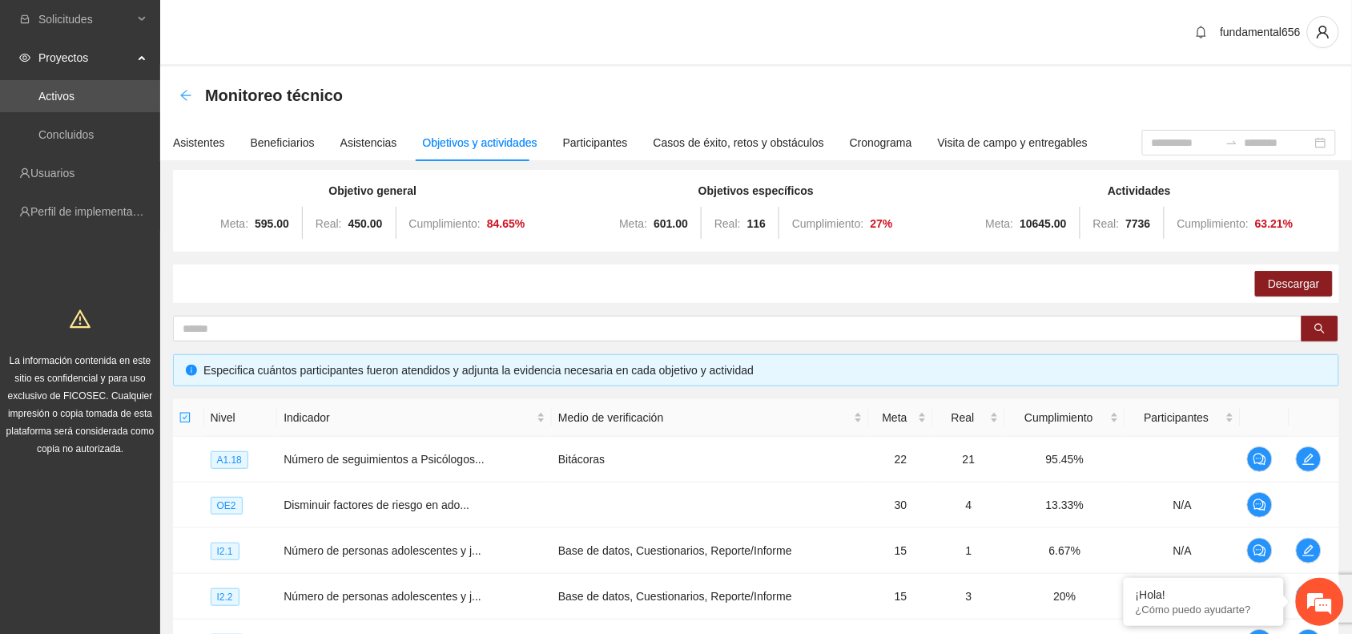
click at [179, 93] on icon "arrow-left" at bounding box center [185, 95] width 13 height 13
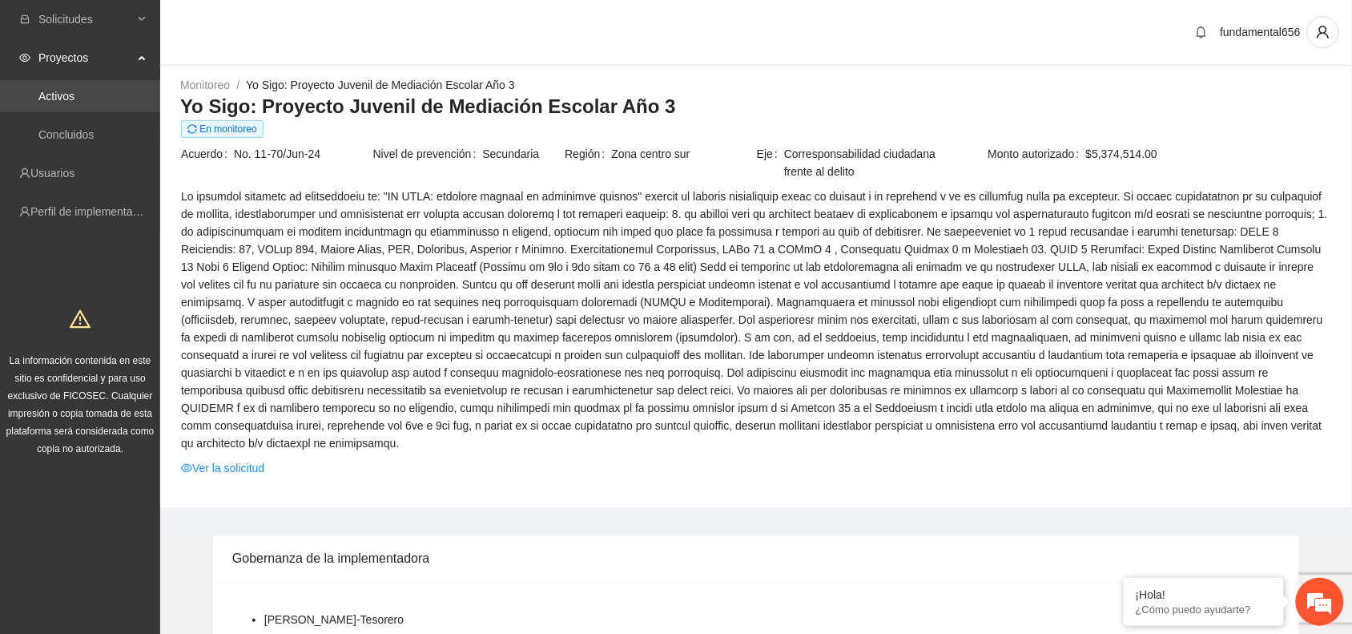
click at [75, 97] on link "Activos" at bounding box center [56, 96] width 36 height 13
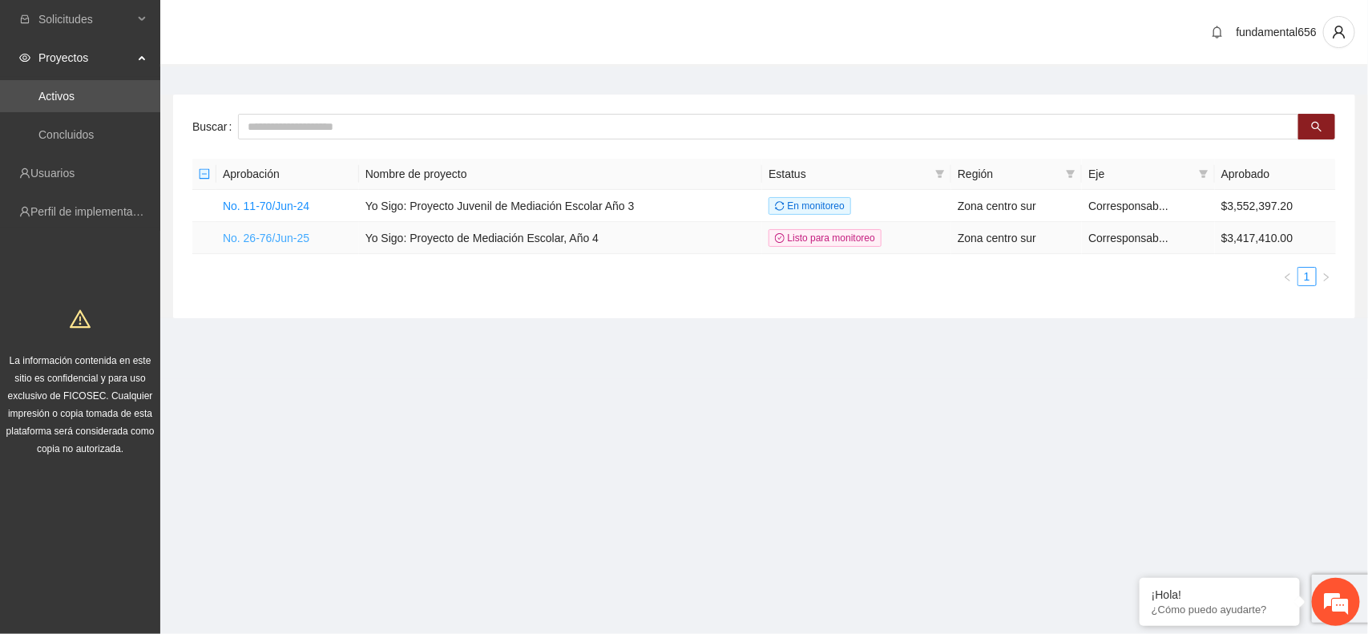
click at [284, 239] on link "No. 26-76/Jun-25" at bounding box center [266, 238] width 87 height 13
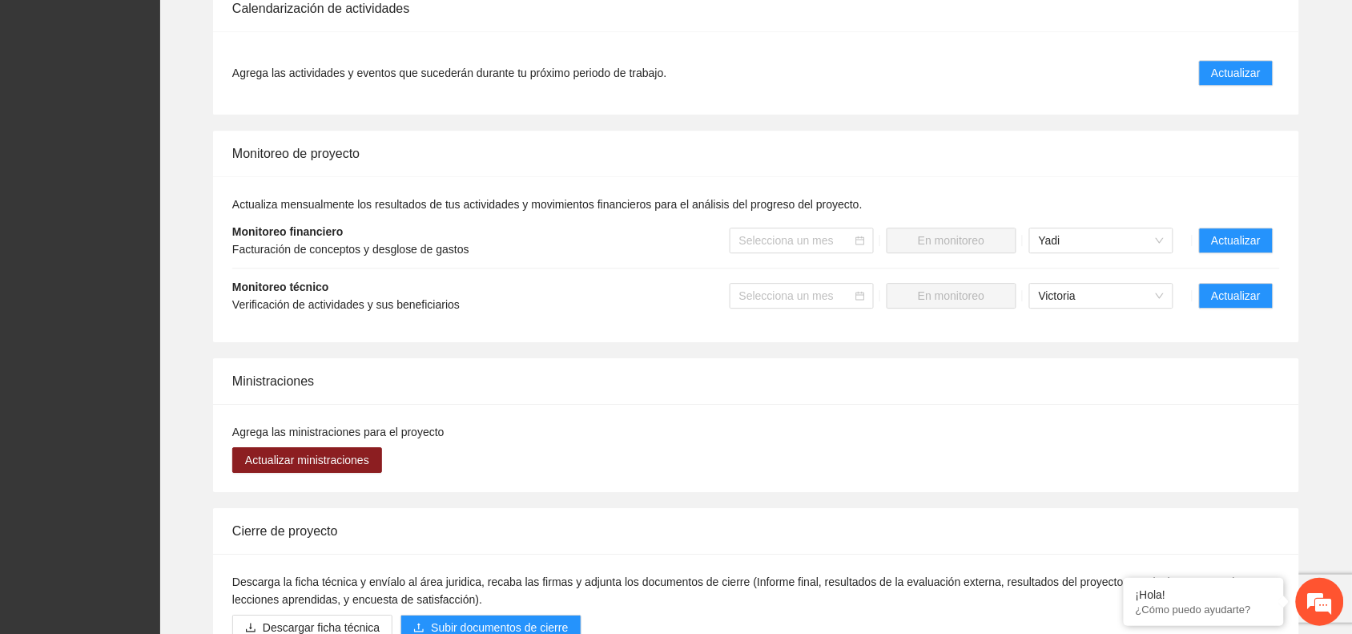
scroll to position [1302, 0]
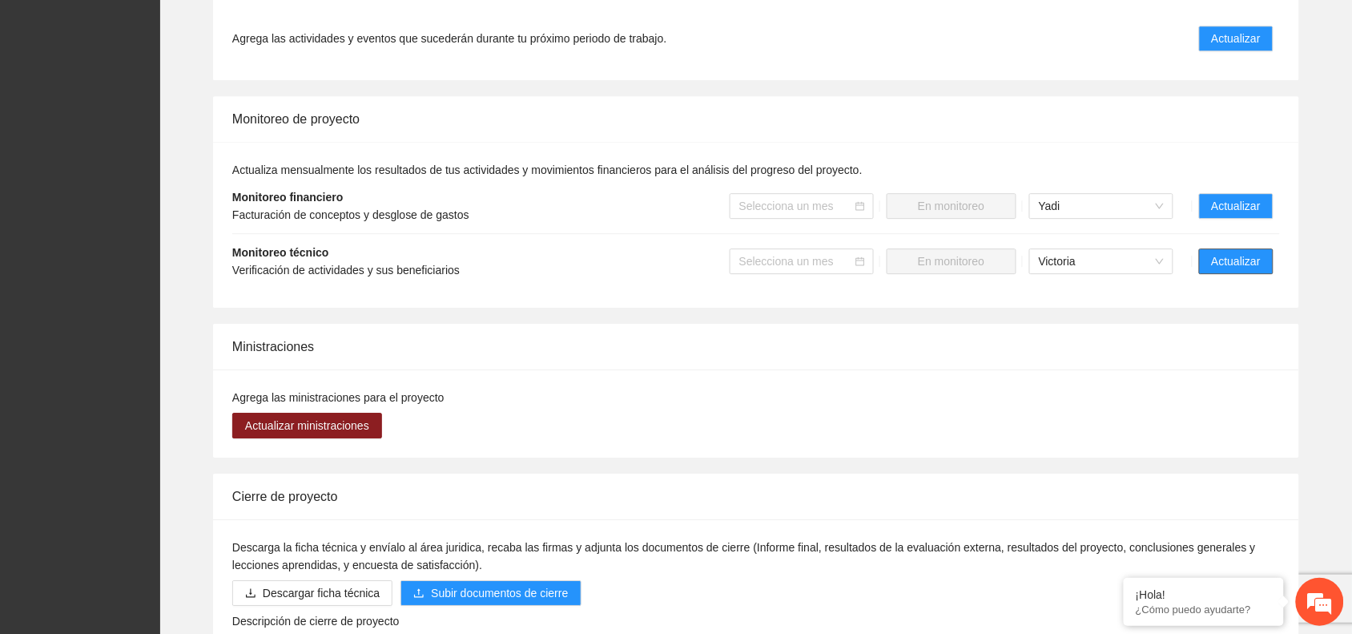
click at [1240, 258] on span "Actualizar" at bounding box center [1236, 261] width 49 height 18
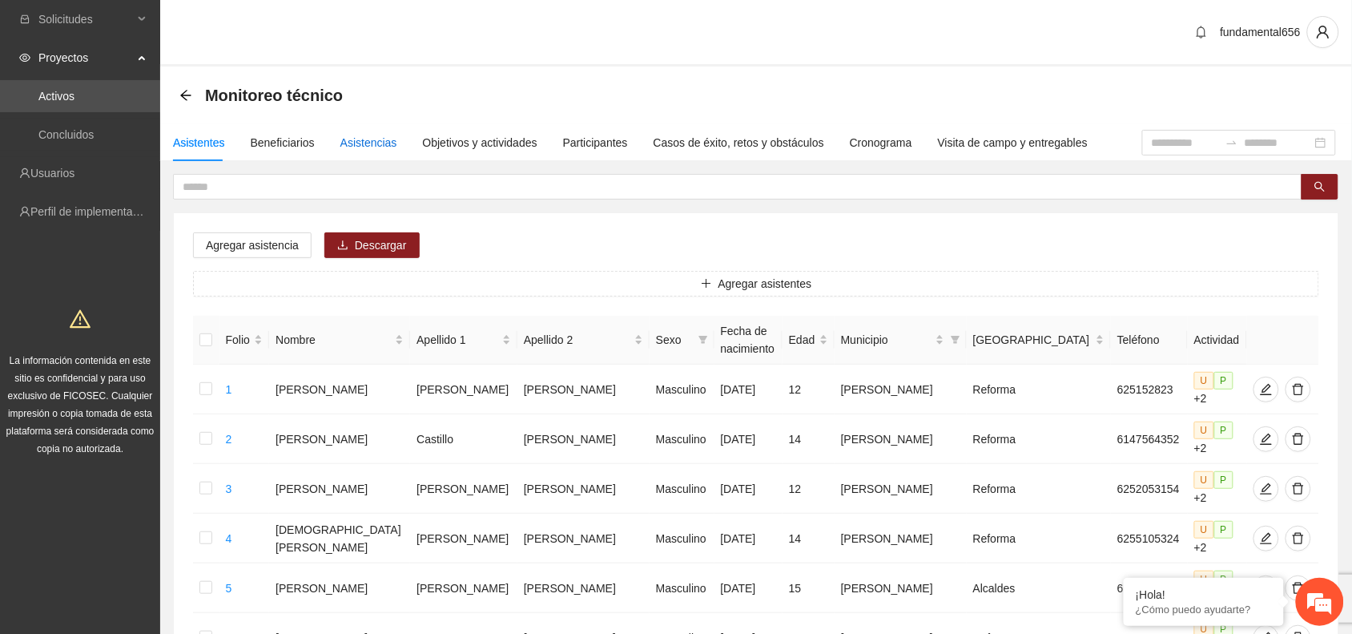
click at [345, 141] on div "Asistencias" at bounding box center [369, 143] width 57 height 18
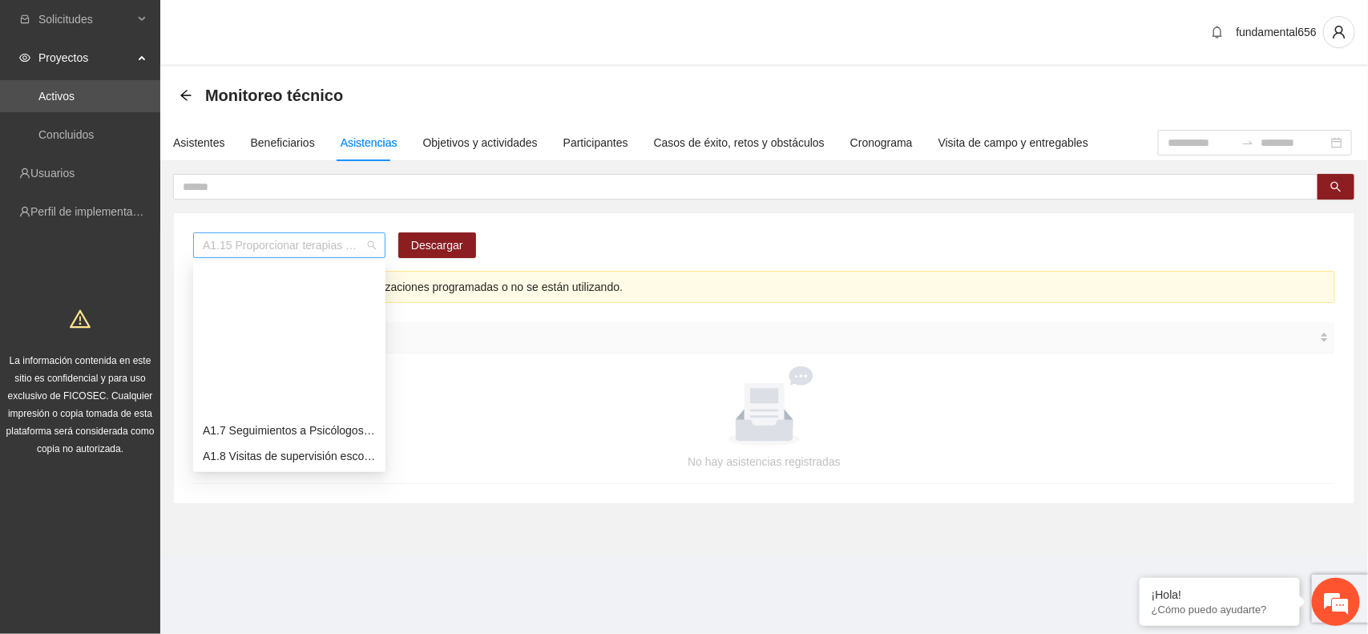
click at [279, 245] on span "A1.15 Proporcionar terapias cognitivo-conductuales de seguimiento a adolescente…" at bounding box center [289, 245] width 173 height 24
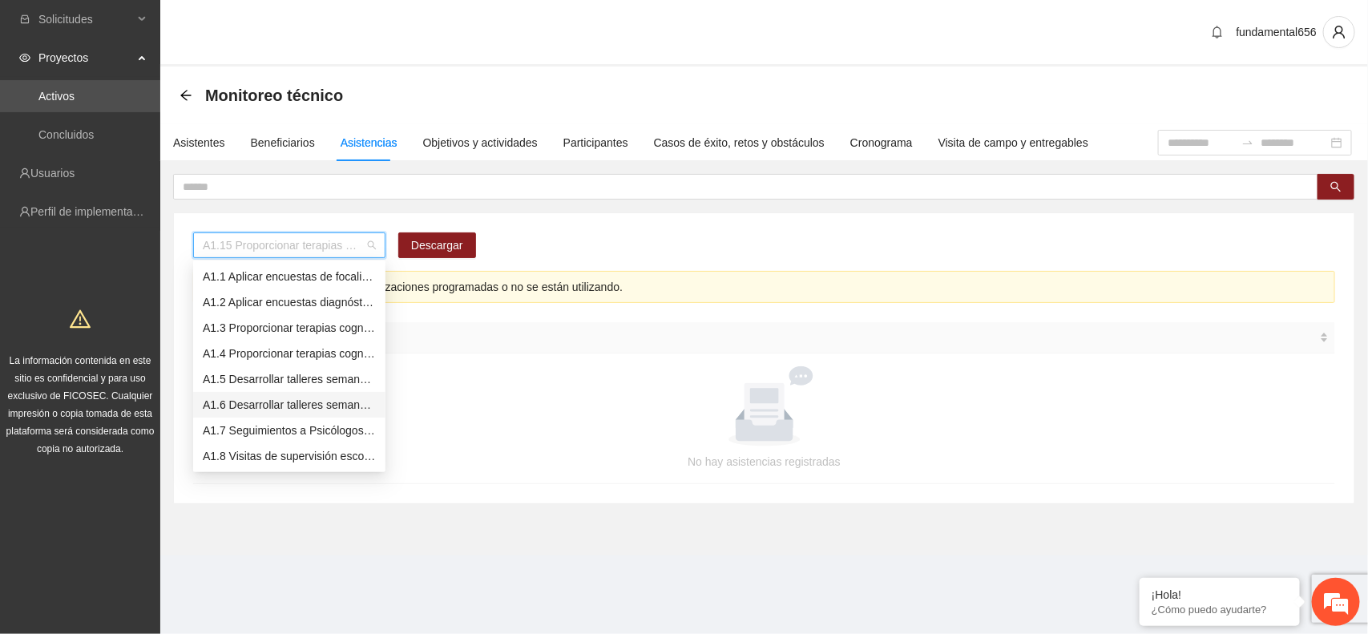
click at [266, 402] on div "A1.6 Desarrollar talleres semanales de habilidades para la vida, temática: arte…" at bounding box center [289, 405] width 173 height 18
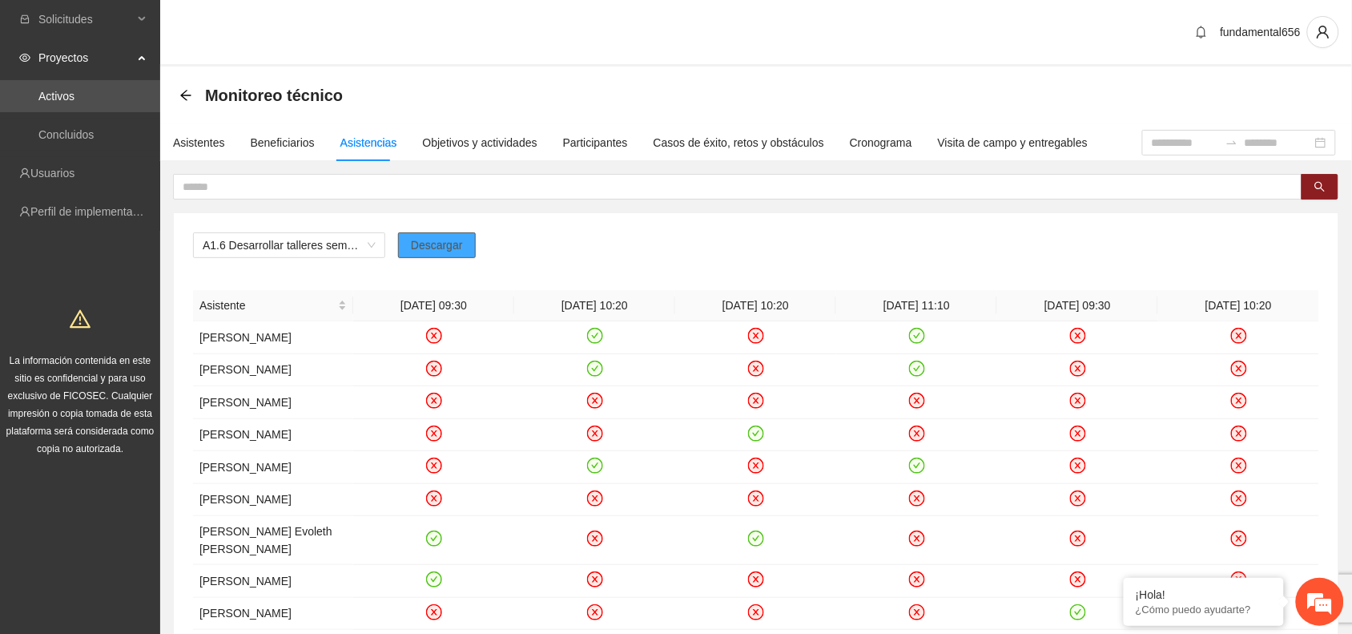
click at [425, 244] on span "Descargar" at bounding box center [437, 245] width 52 height 18
click at [255, 244] on span "A1.6 Desarrollar talleres semanales de habilidades para la vida, temática: arte…" at bounding box center [289, 245] width 173 height 24
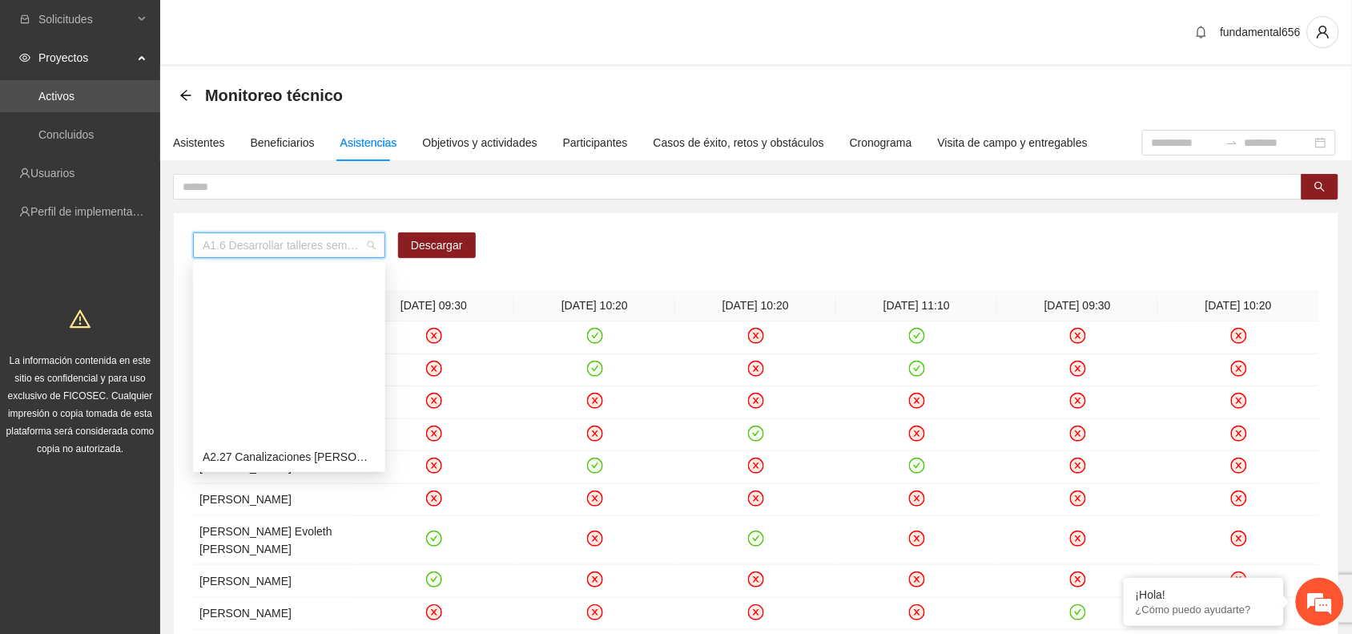
scroll to position [1302, 0]
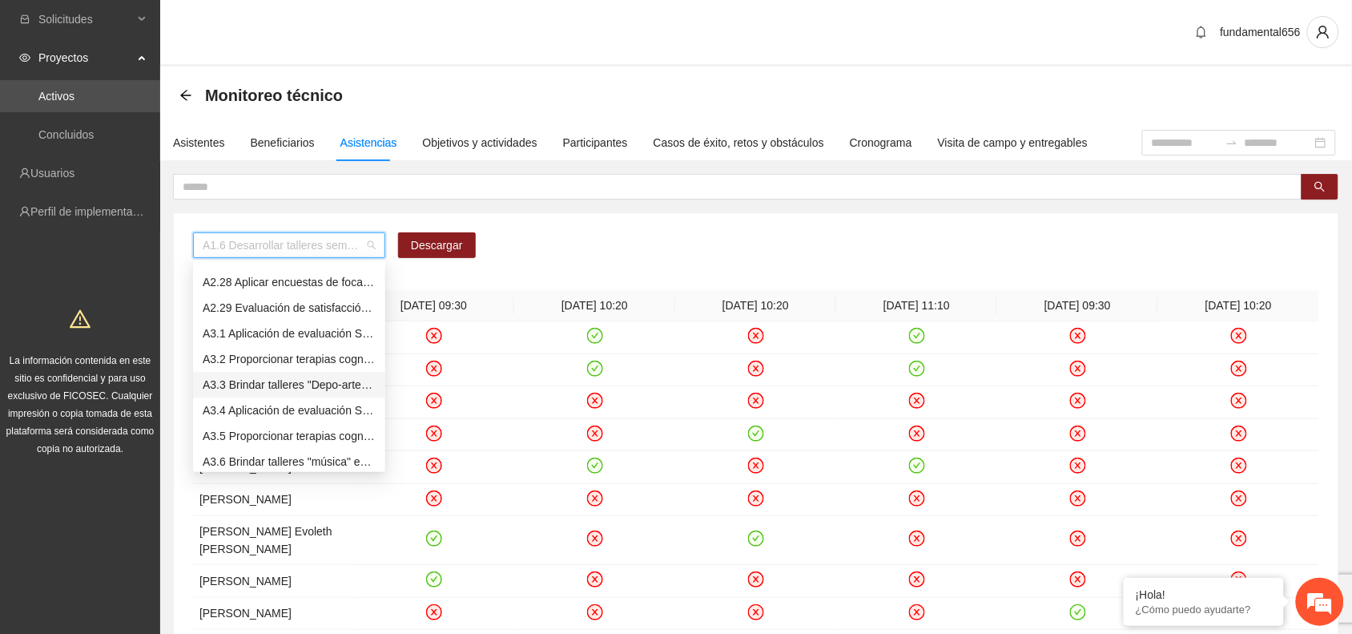
click at [284, 379] on div "A3.3 Brindar talleres "Depo-arte" especializados para NNA reforzando el control…" at bounding box center [289, 385] width 173 height 18
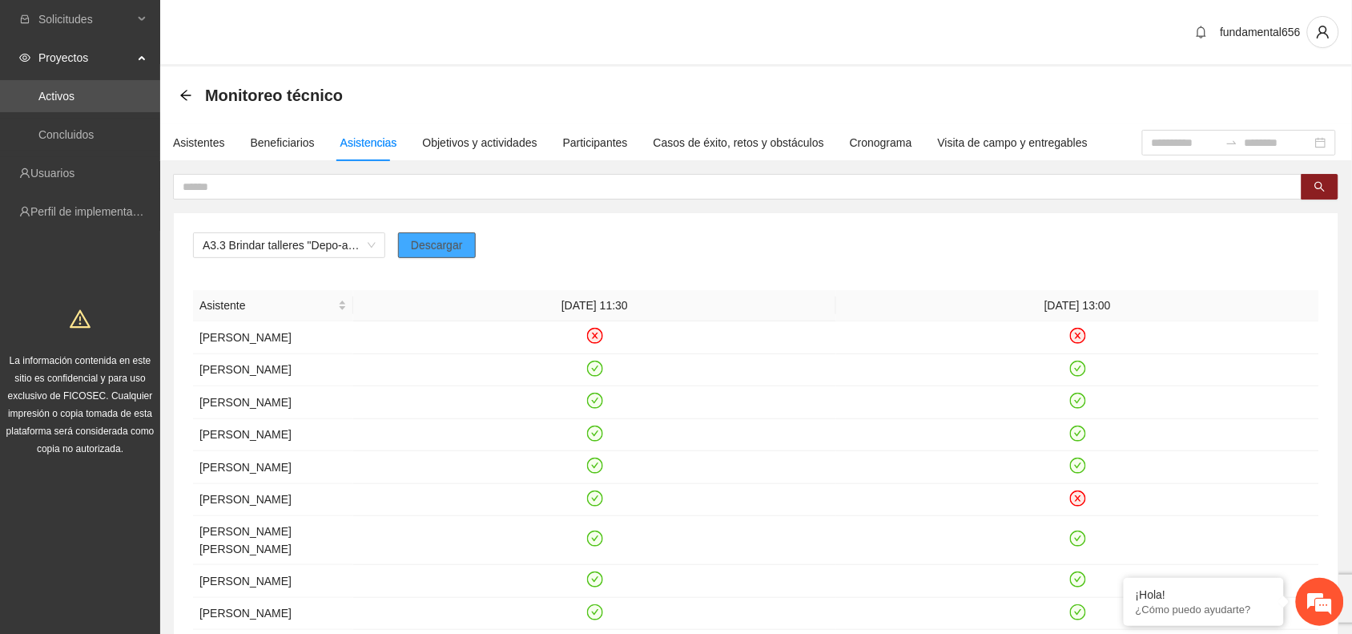
click at [418, 244] on span "Descargar" at bounding box center [437, 245] width 52 height 18
click at [260, 245] on span "A3.3 Brindar talleres "Depo-arte" especializados para NNA reforzando el control…" at bounding box center [289, 245] width 173 height 24
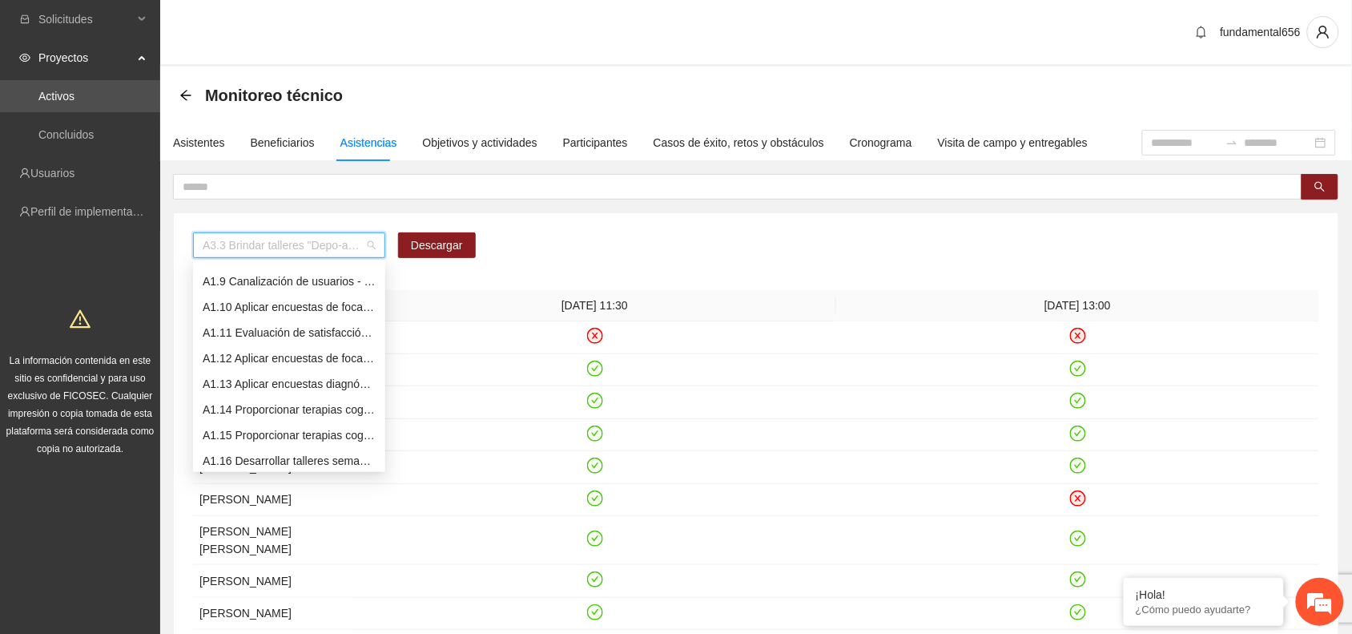
scroll to position [0, 0]
click at [245, 381] on div "A1.5 Desarrollar talleres semanales de habilidades para la vida, temática: depo…" at bounding box center [289, 379] width 173 height 18
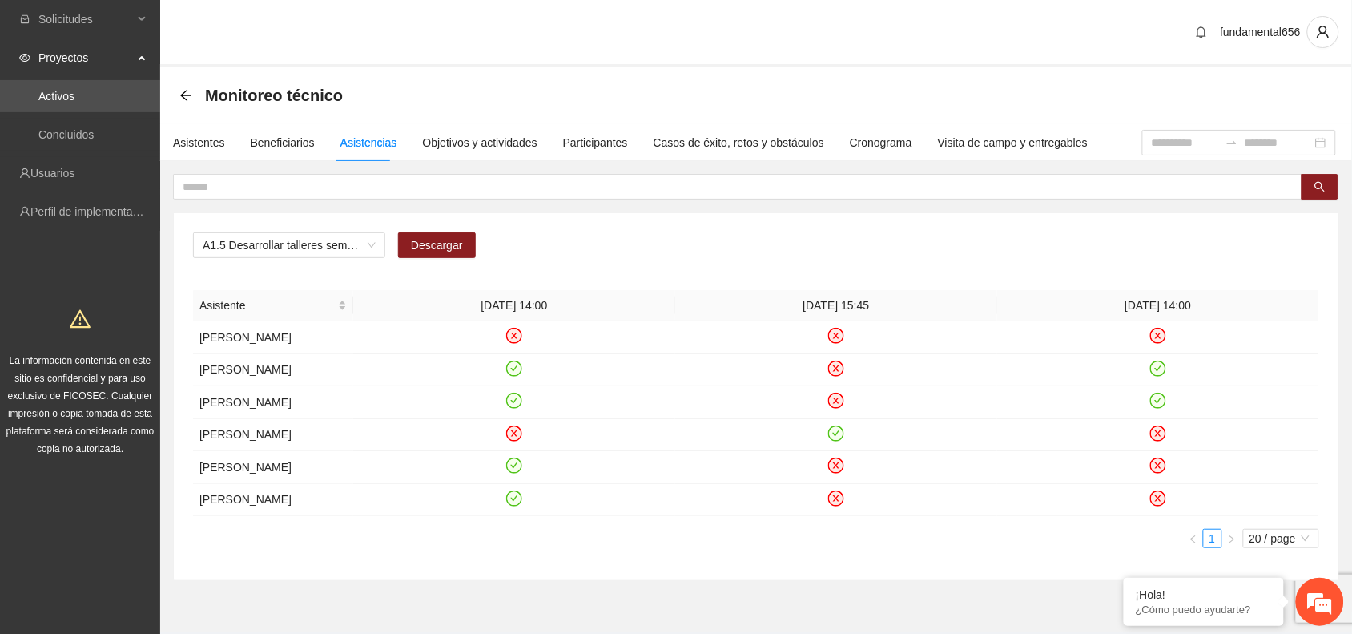
click at [434, 230] on div "A1.5 Desarrollar talleres semanales de habilidades para la vida, temática: depo…" at bounding box center [756, 396] width 1165 height 367
click at [434, 240] on span "Descargar" at bounding box center [437, 245] width 52 height 18
click at [437, 238] on span "Descargar" at bounding box center [437, 245] width 52 height 18
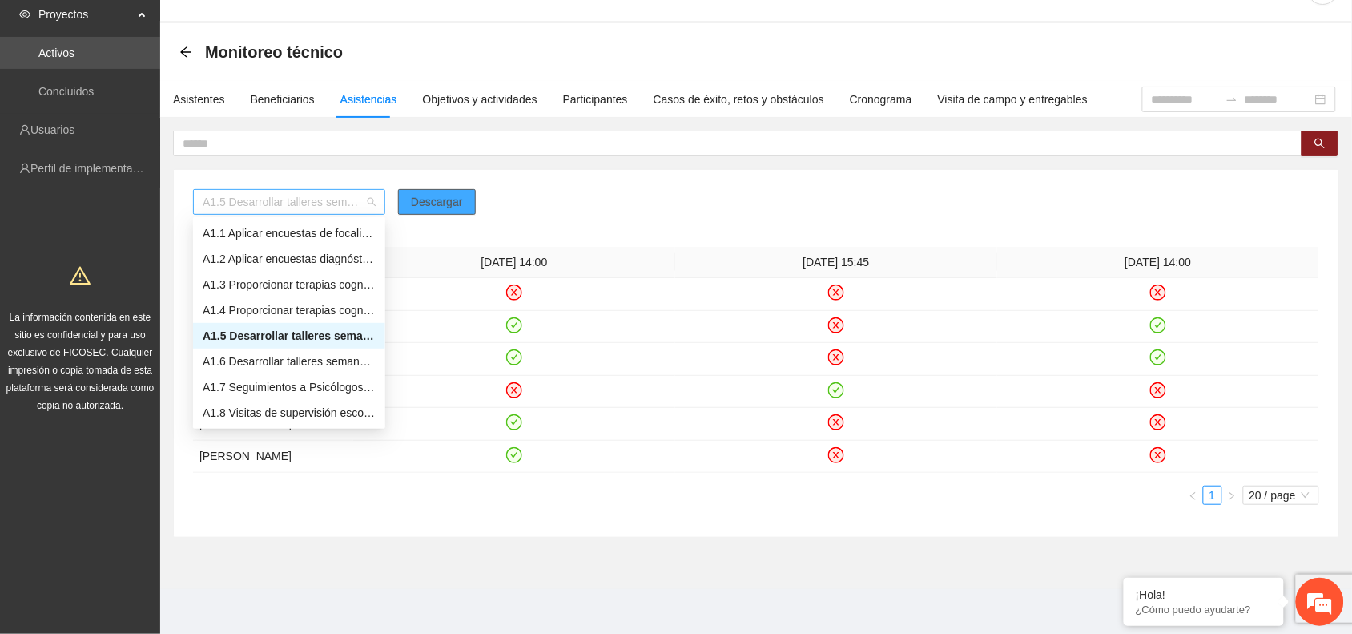
click at [332, 190] on span "A1.5 Desarrollar talleres semanales de habilidades para la vida, temática: depo…" at bounding box center [289, 202] width 173 height 24
click at [226, 353] on div "A1.6 Desarrollar talleres semanales de habilidades para la vida, temática: arte…" at bounding box center [289, 362] width 173 height 18
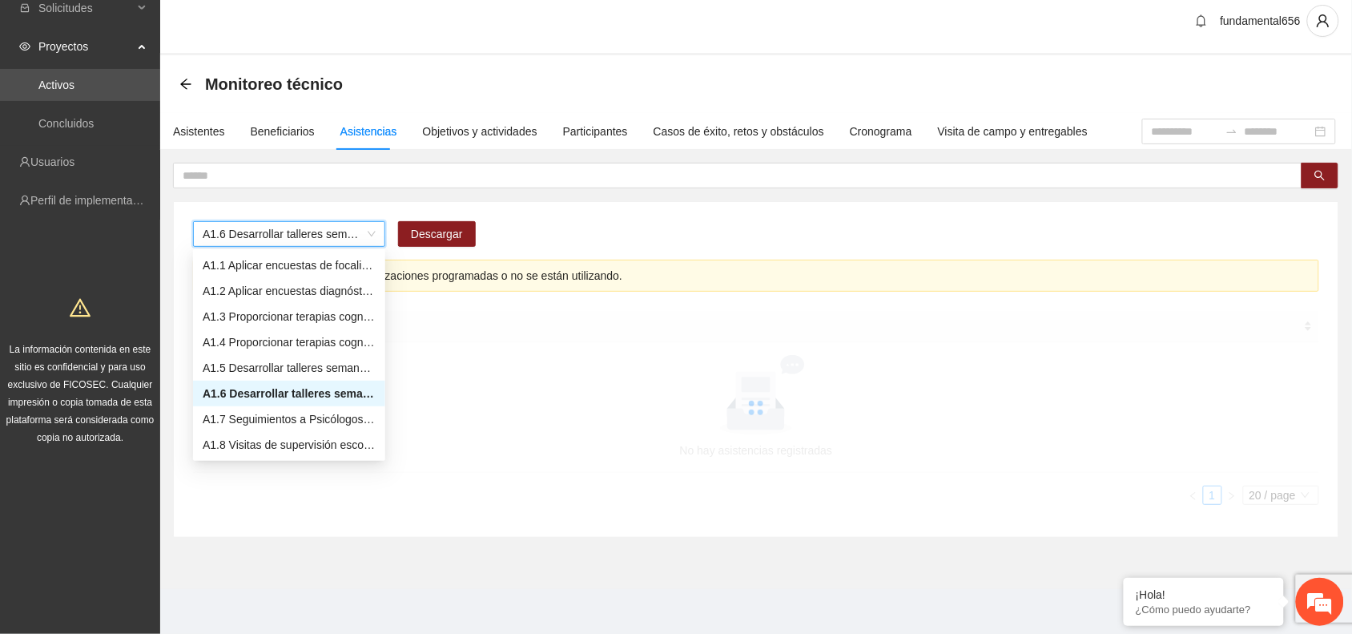
scroll to position [12, 0]
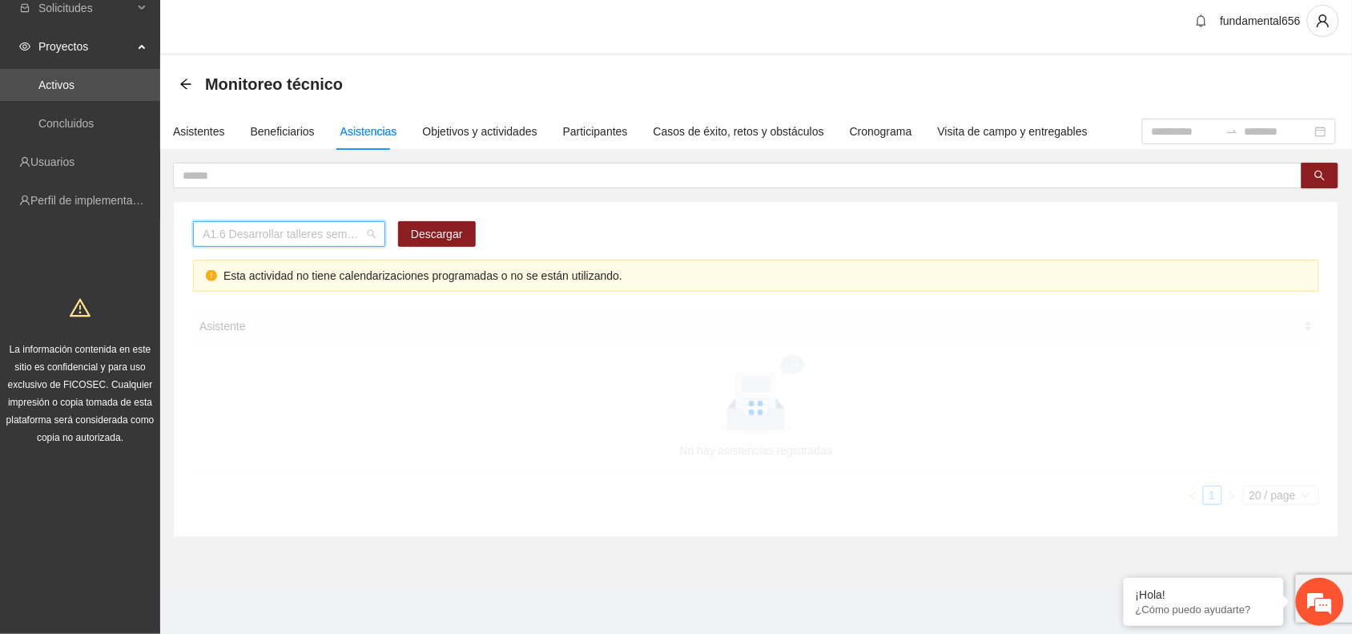
click at [257, 235] on span "A1.6 Desarrollar talleres semanales de habilidades para la vida, temática: arte…" at bounding box center [289, 234] width 173 height 24
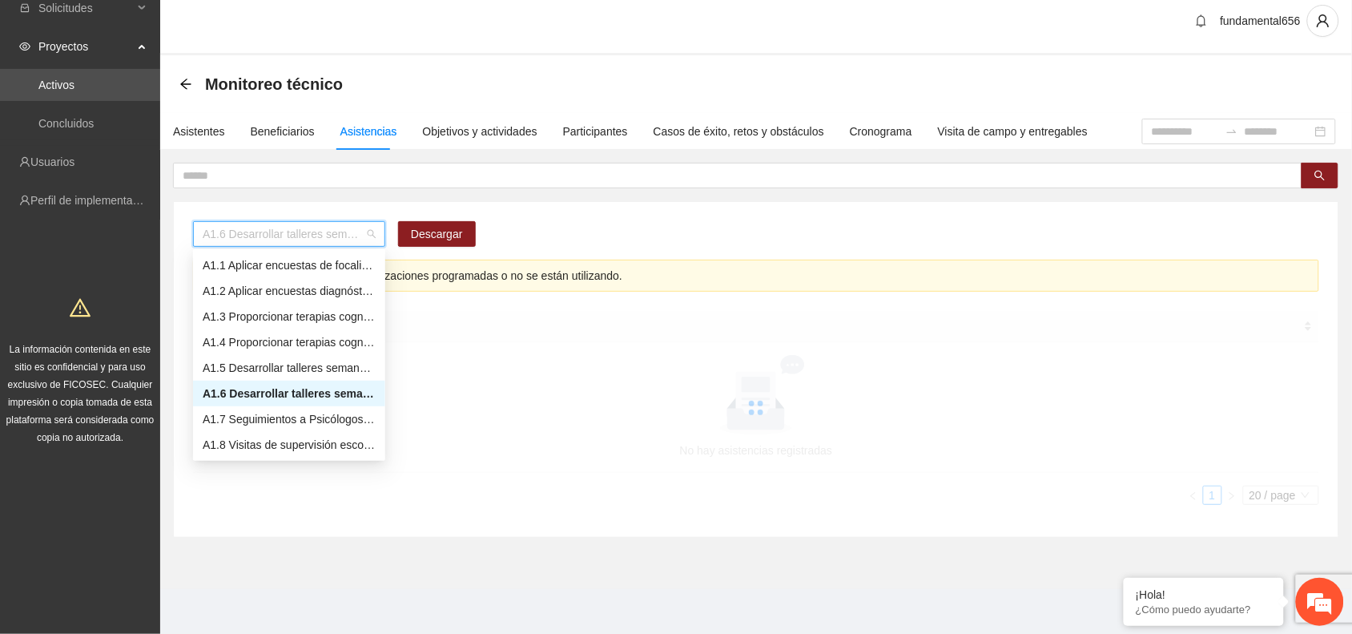
scroll to position [76, 0]
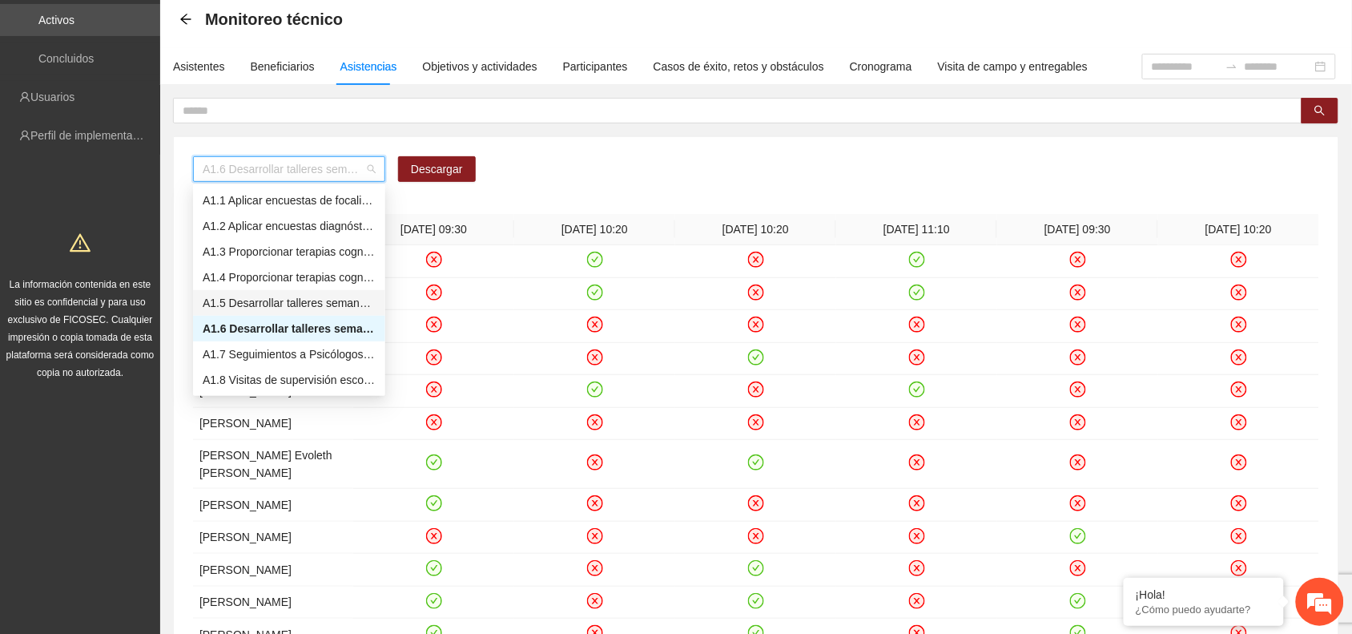
click at [266, 302] on div "A1.5 Desarrollar talleres semanales de habilidades para la vida, temática: depo…" at bounding box center [289, 303] width 173 height 18
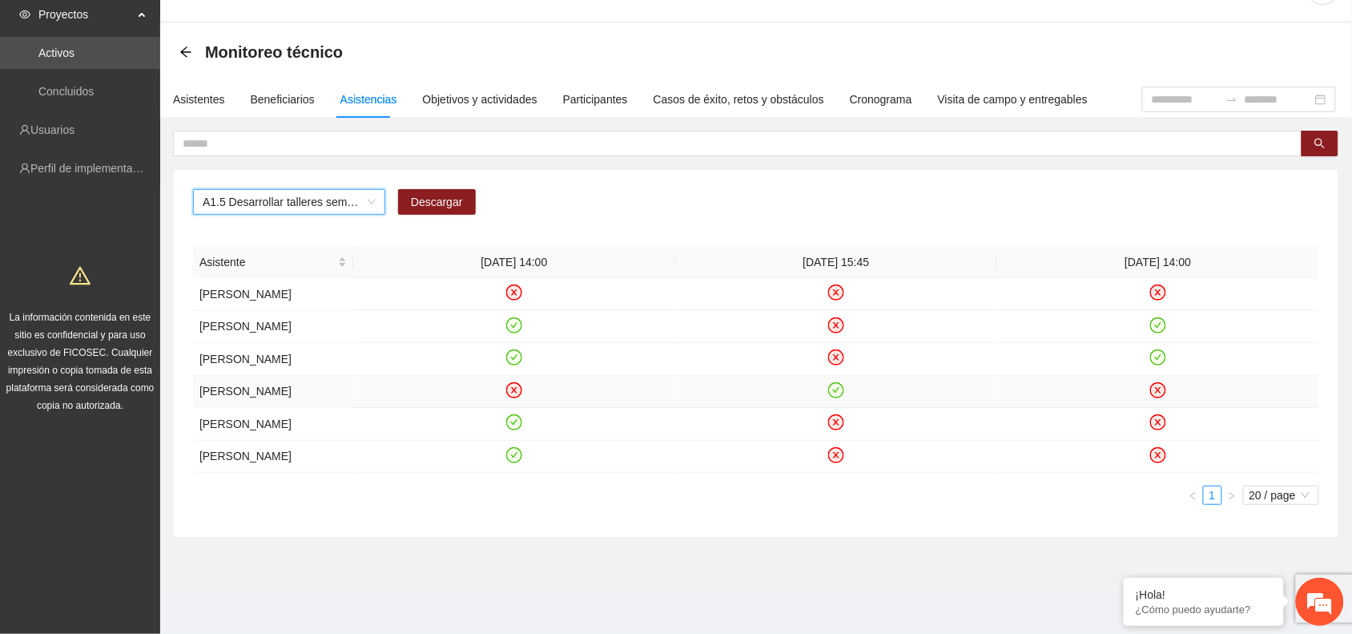
click at [397, 379] on td at bounding box center [514, 392] width 322 height 33
click at [271, 190] on span "A1.5 Desarrollar talleres semanales de habilidades para la vida, temática: depo…" at bounding box center [289, 202] width 173 height 24
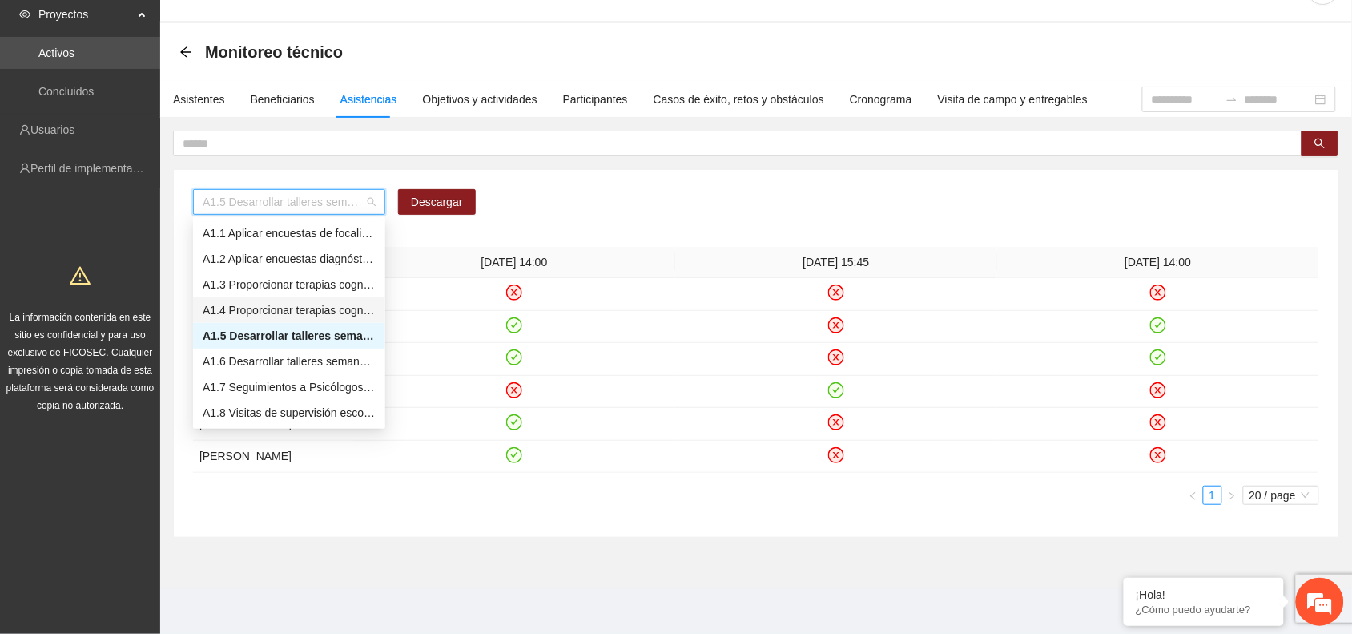
click at [245, 301] on div "A1.4 Proporcionar terapias cognitivo-conductuales de seguimiento a adolescentes…" at bounding box center [289, 310] width 173 height 18
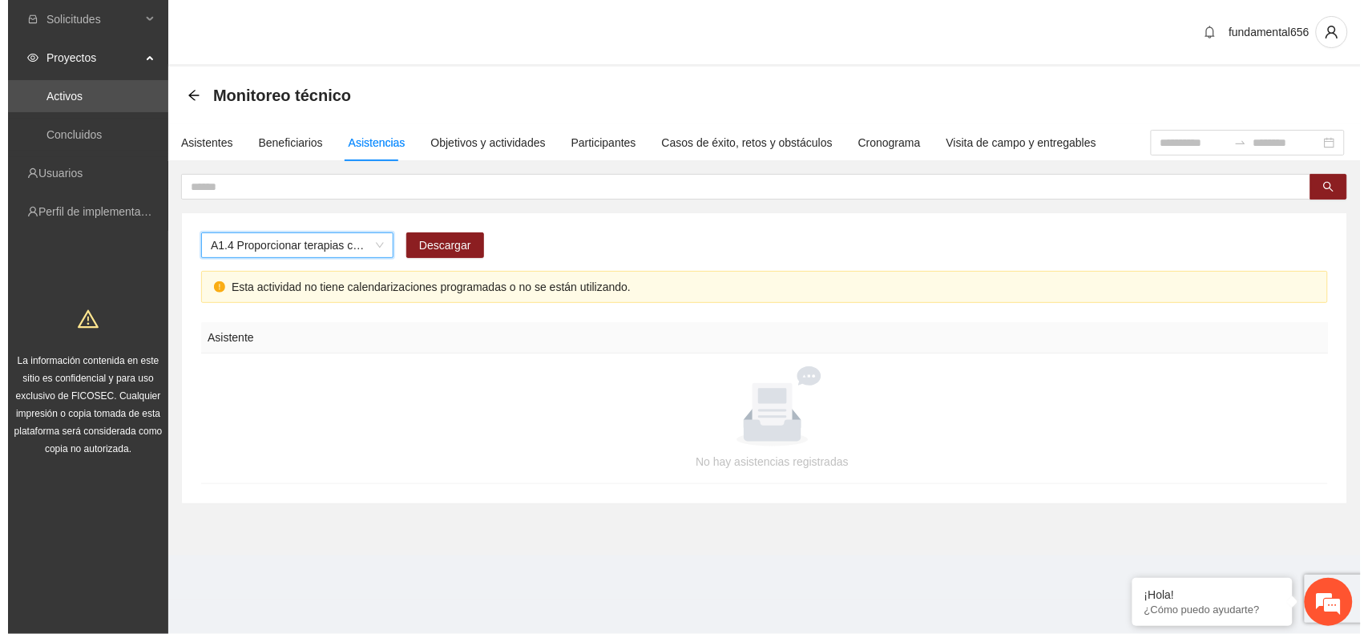
scroll to position [0, 0]
